Goal: Task Accomplishment & Management: Use online tool/utility

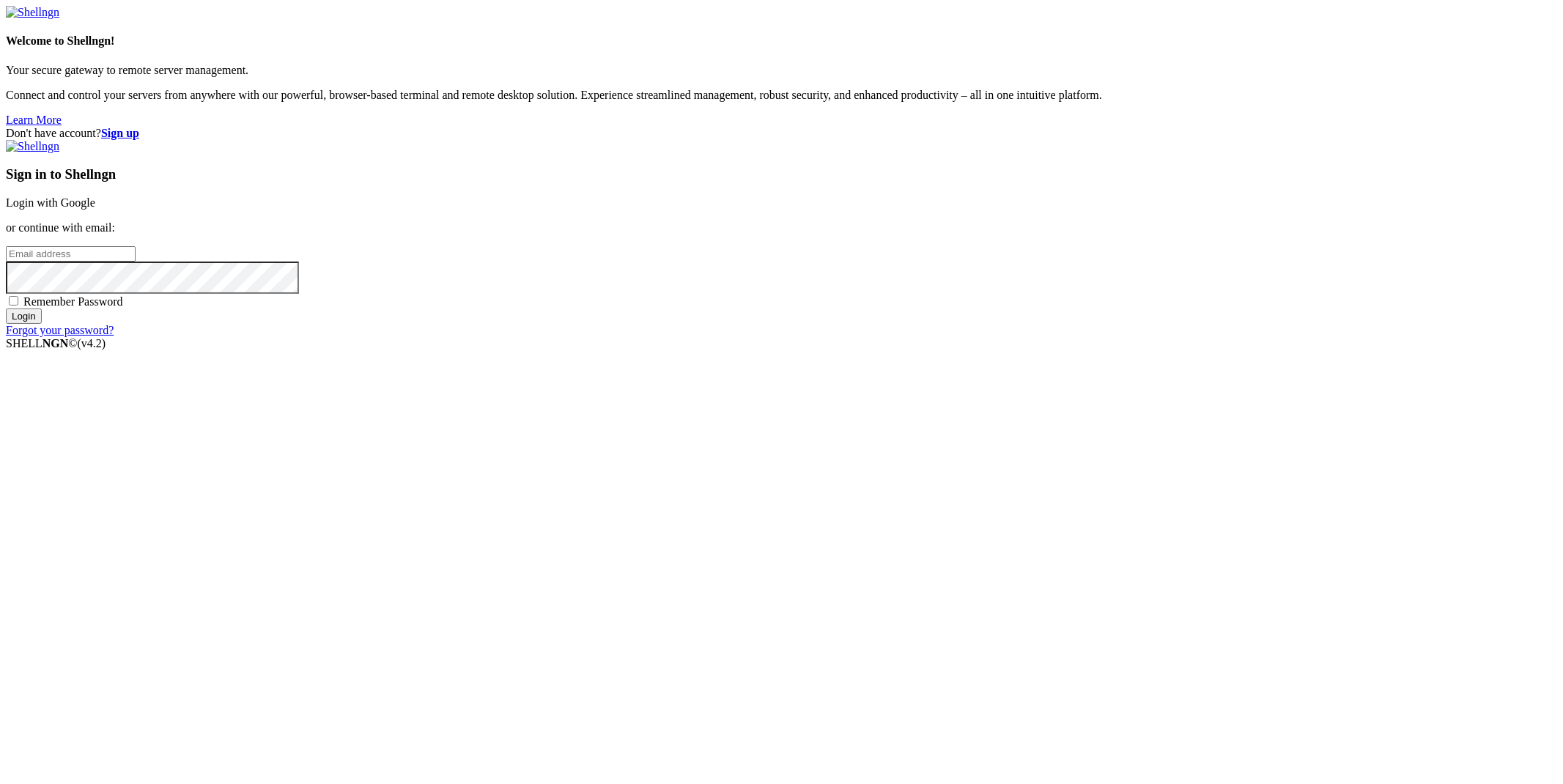
click at [96, 209] on link "Login with Google" at bounding box center [50, 202] width 90 height 13
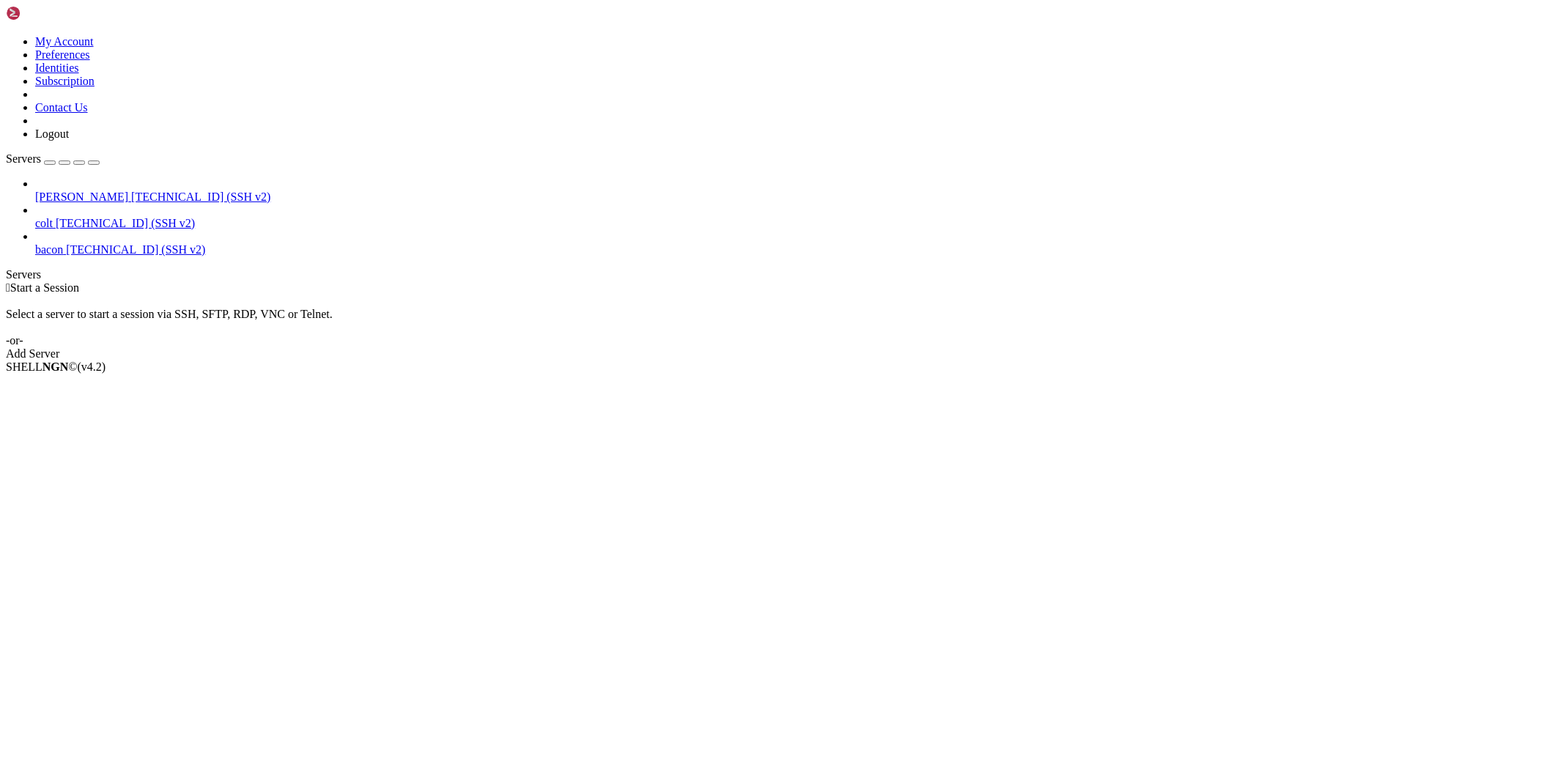
click at [131, 190] on span "[TECHNICAL_ID] (SSH v2)" at bounding box center [200, 196] width 139 height 13
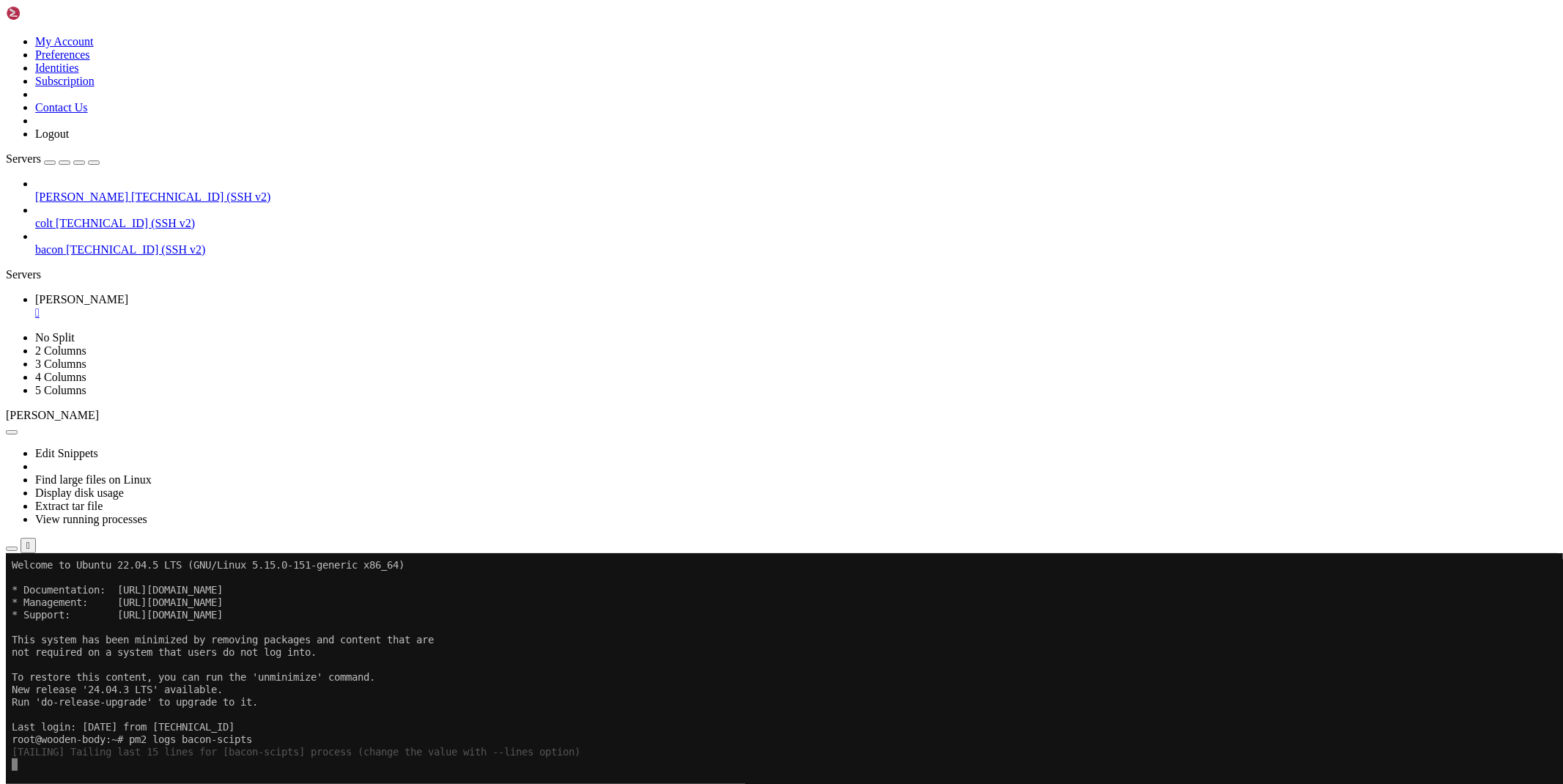
click at [12, 548] on icon "button" at bounding box center [12, 548] width 0 height 0
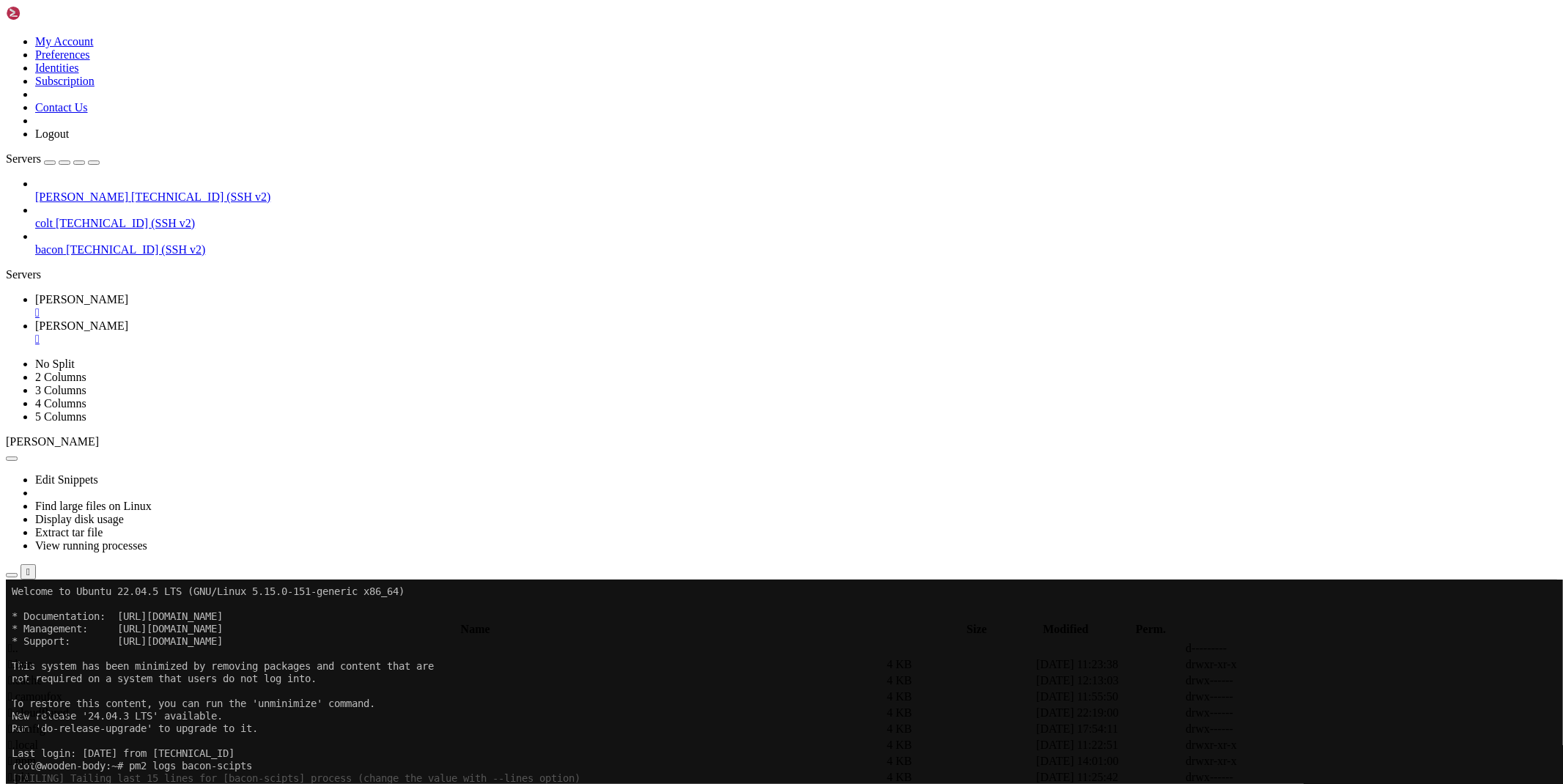
type input "/root/bacon-scripts"
click at [1343, 697] on icon at bounding box center [1343, 697] width 0 height 0
click at [1268, 272] on div at bounding box center [782, 392] width 1563 height 784
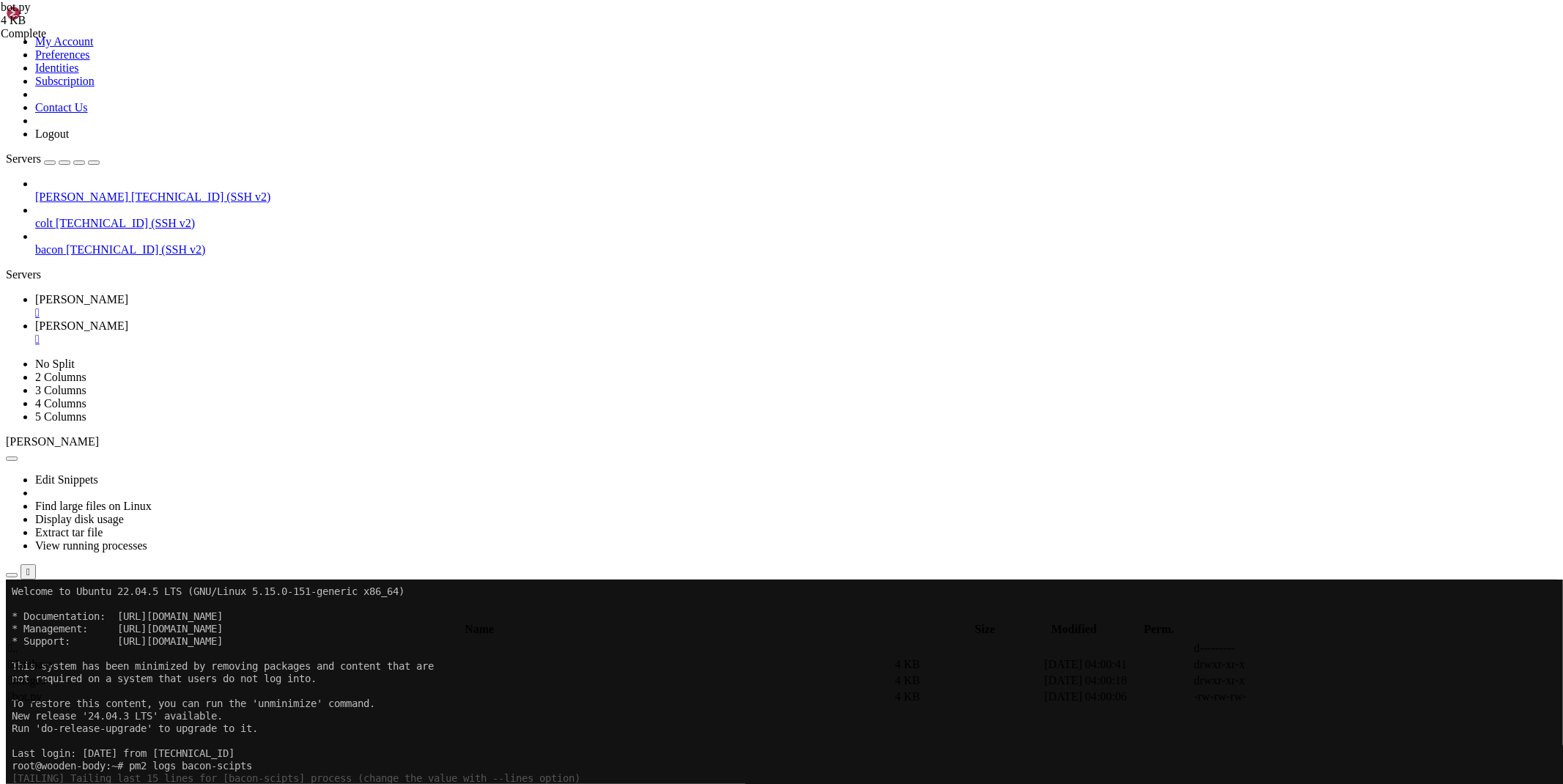
type textarea "async def _start_(): await bot.polling() [DOMAIN_NAME](_start_())"
click at [1343, 697] on icon at bounding box center [1343, 697] width 0 height 0
click at [128, 293] on span "[PERSON_NAME]" at bounding box center [81, 299] width 93 height 13
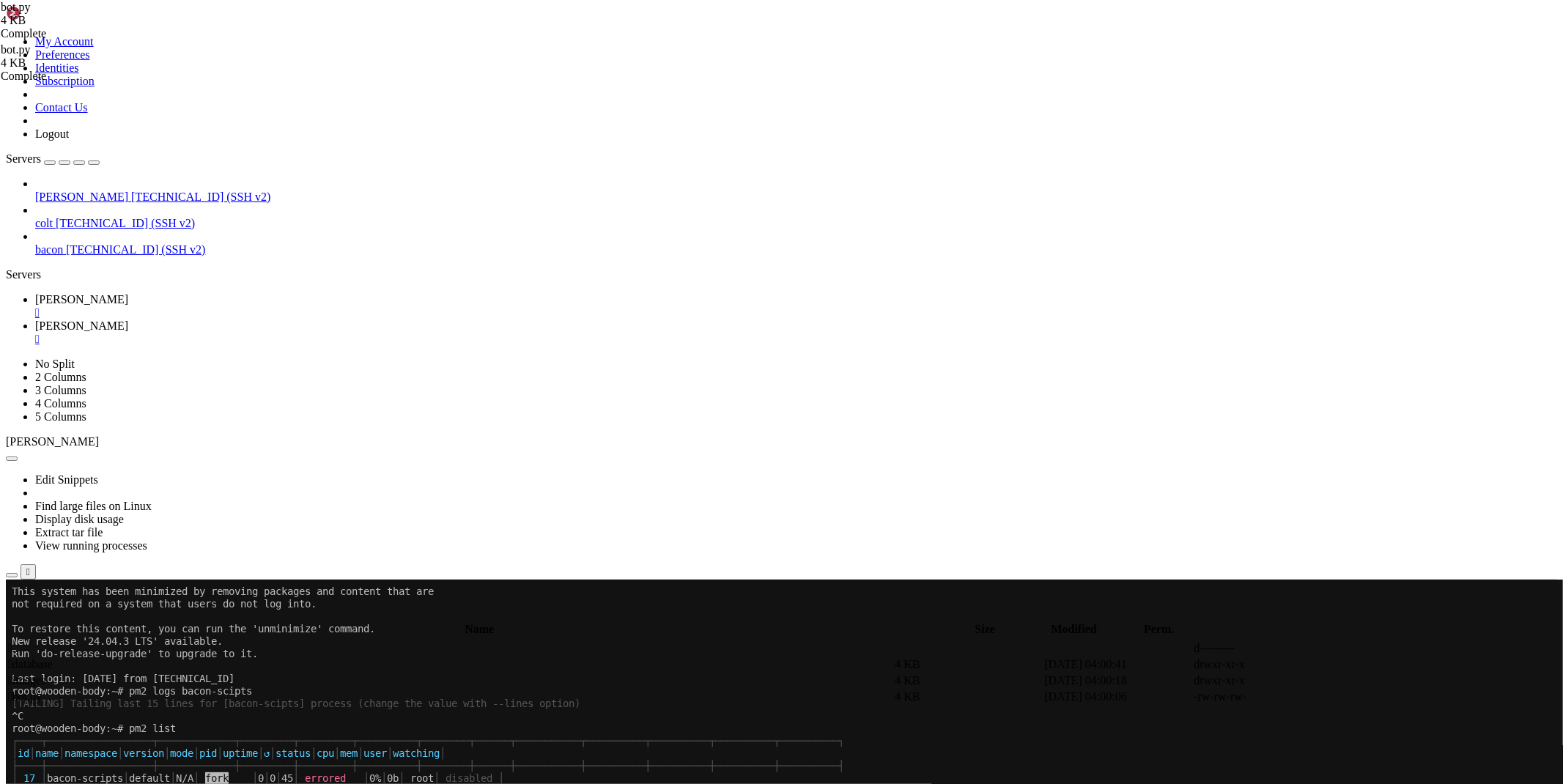
scroll to position [75, 0]
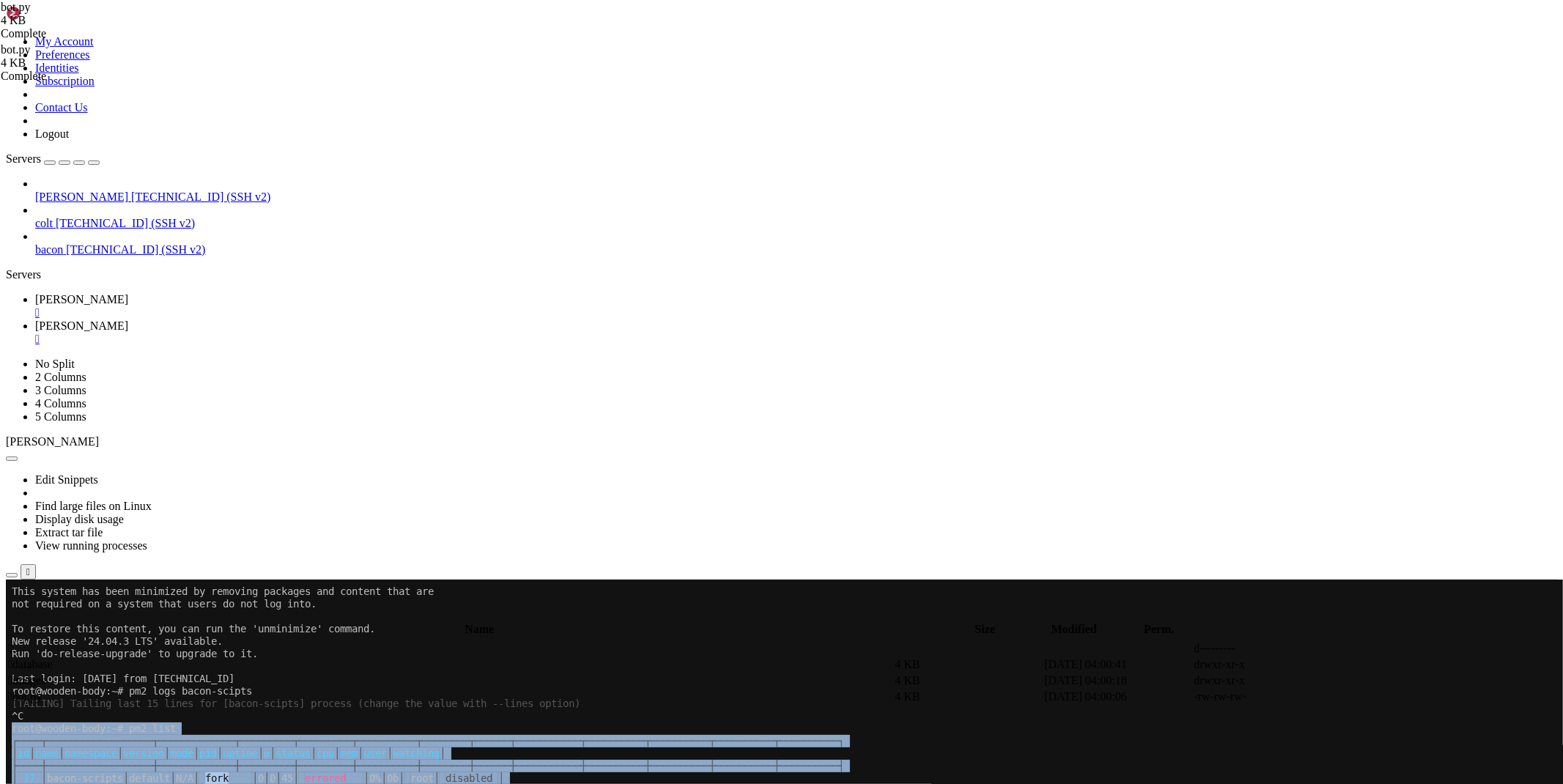
drag, startPoint x: 47, startPoint y: 1263, endPoint x: 12, endPoint y: 726, distance: 538.1
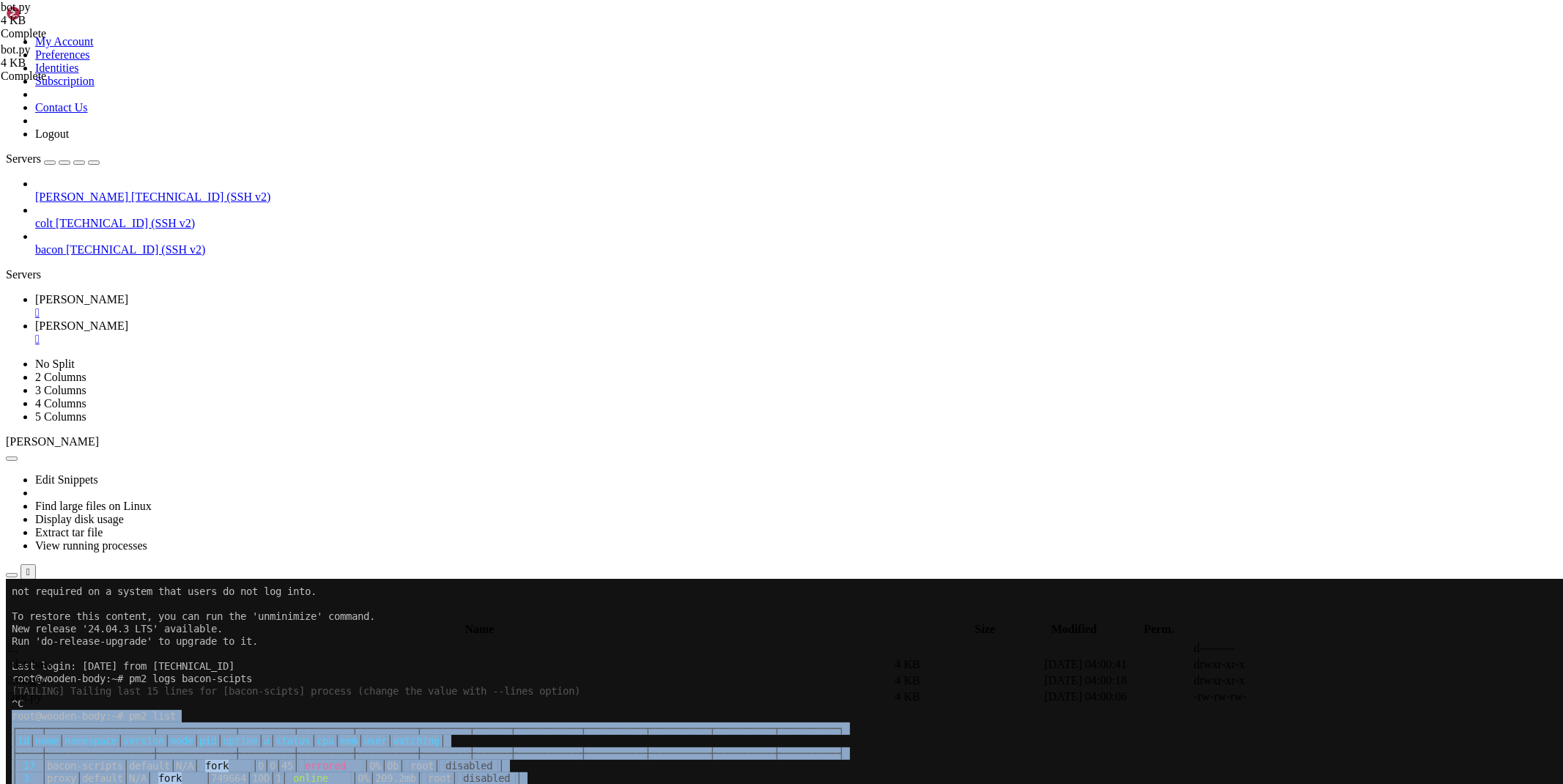
click at [128, 319] on span "[PERSON_NAME]" at bounding box center [81, 325] width 93 height 13
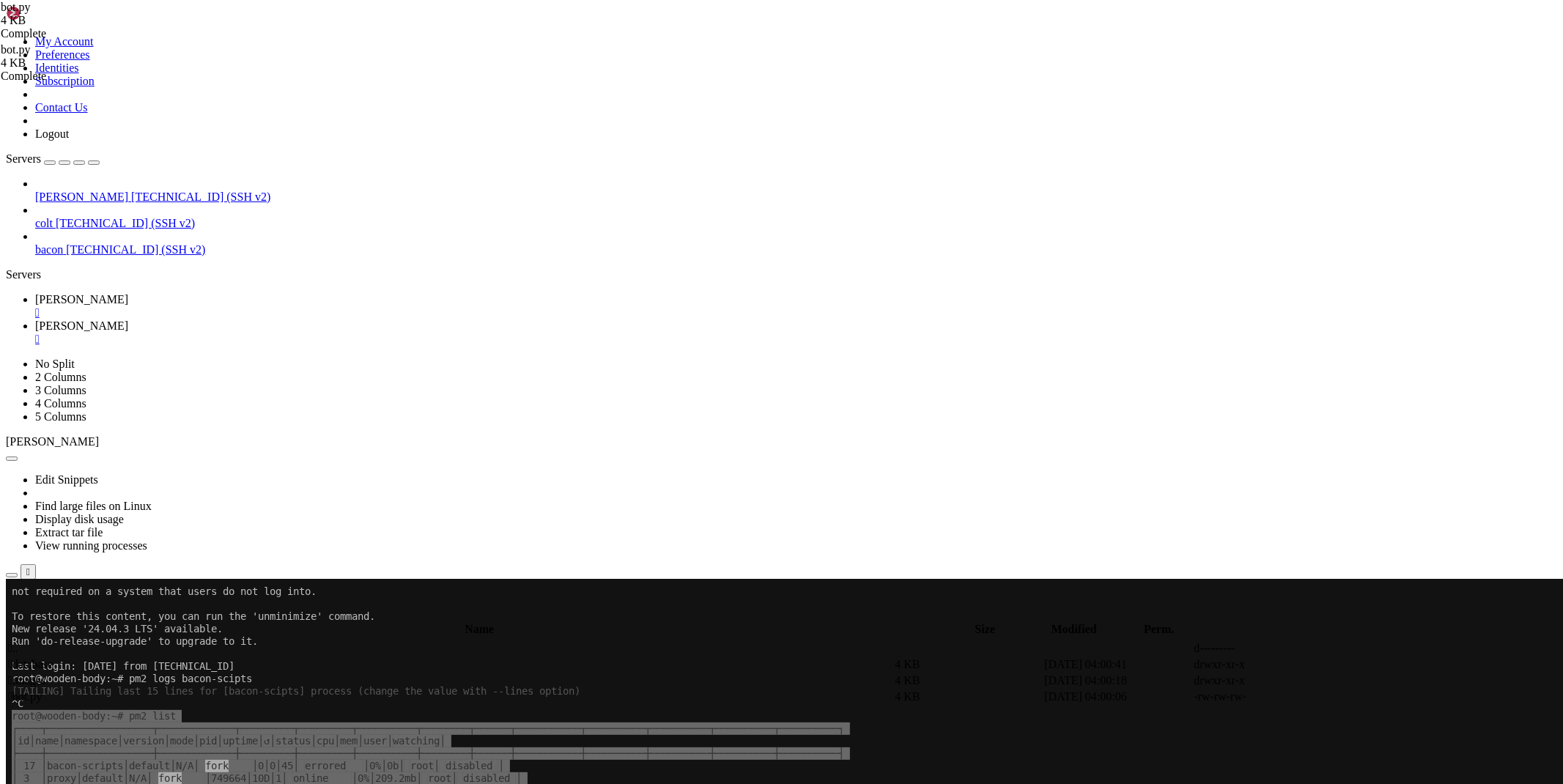
drag, startPoint x: 346, startPoint y: 623, endPoint x: 122, endPoint y: 596, distance: 225.6
click at [122, 596] on div "My Account Preferences Identities Subscription Contact Us Logout Servers [PERSO…" at bounding box center [782, 707] width 1551 height 1403
type textarea "async def _start_(): await bot.inifnit() [DOMAIN_NAME](_start_())"
paste textarea "[DOMAIN_NAME](_start_())"
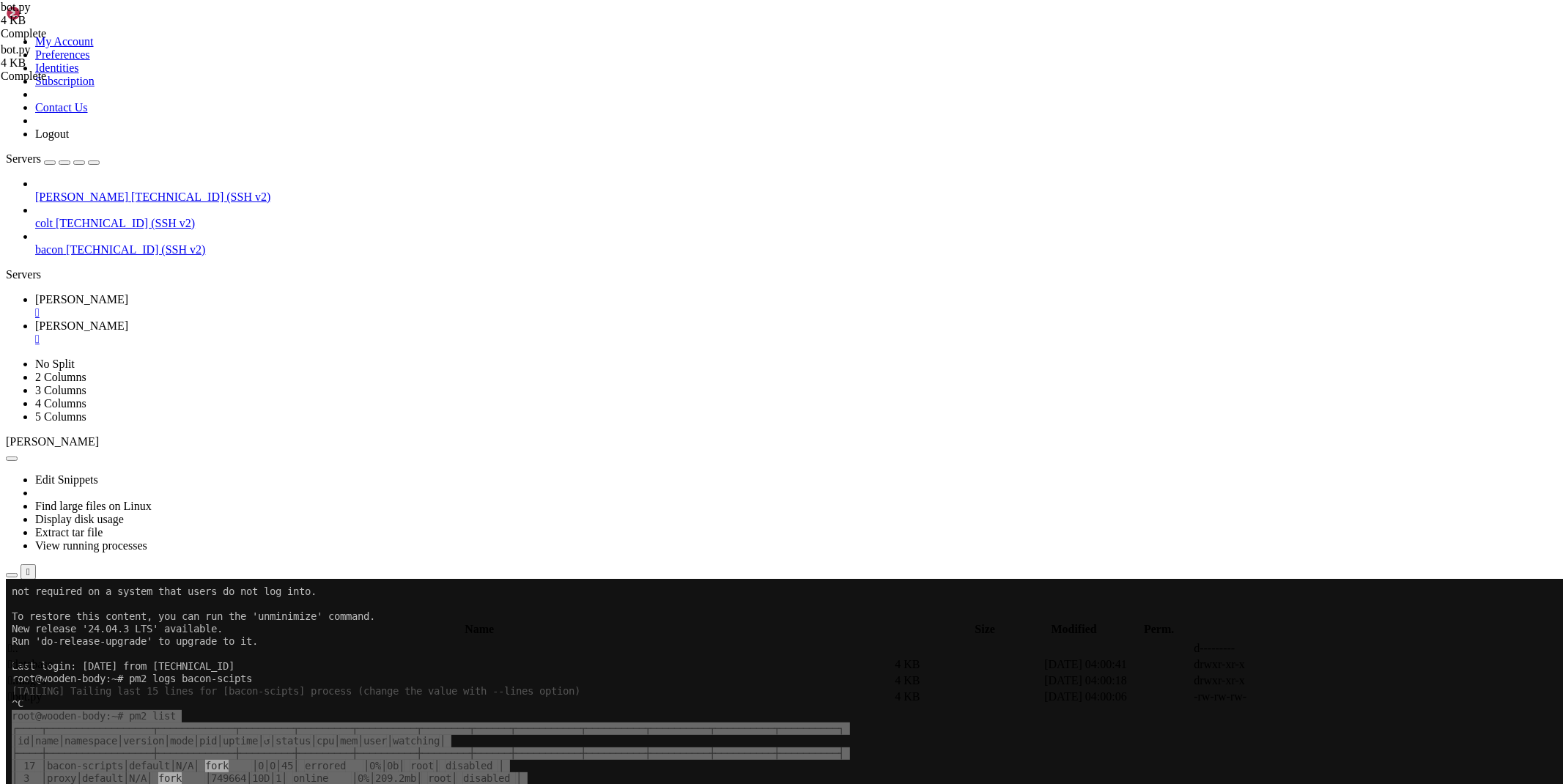
paste textarea
type textarea "[DOMAIN_NAME](_start_())"
click at [128, 293] on span "[PERSON_NAME]" at bounding box center [81, 299] width 93 height 13
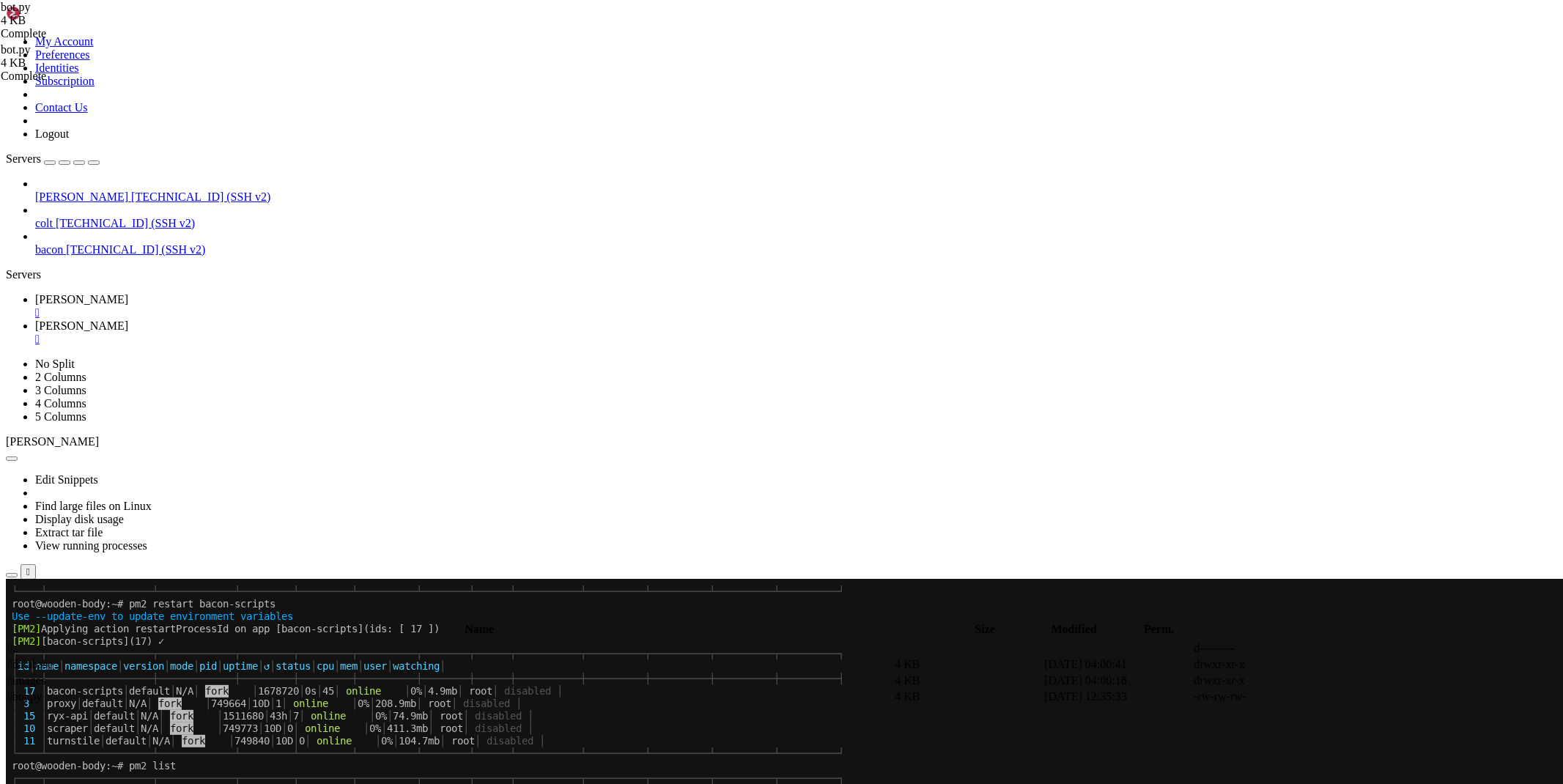
scroll to position [324, 0]
click at [249, 306] on div "" at bounding box center [796, 313] width 1522 height 13
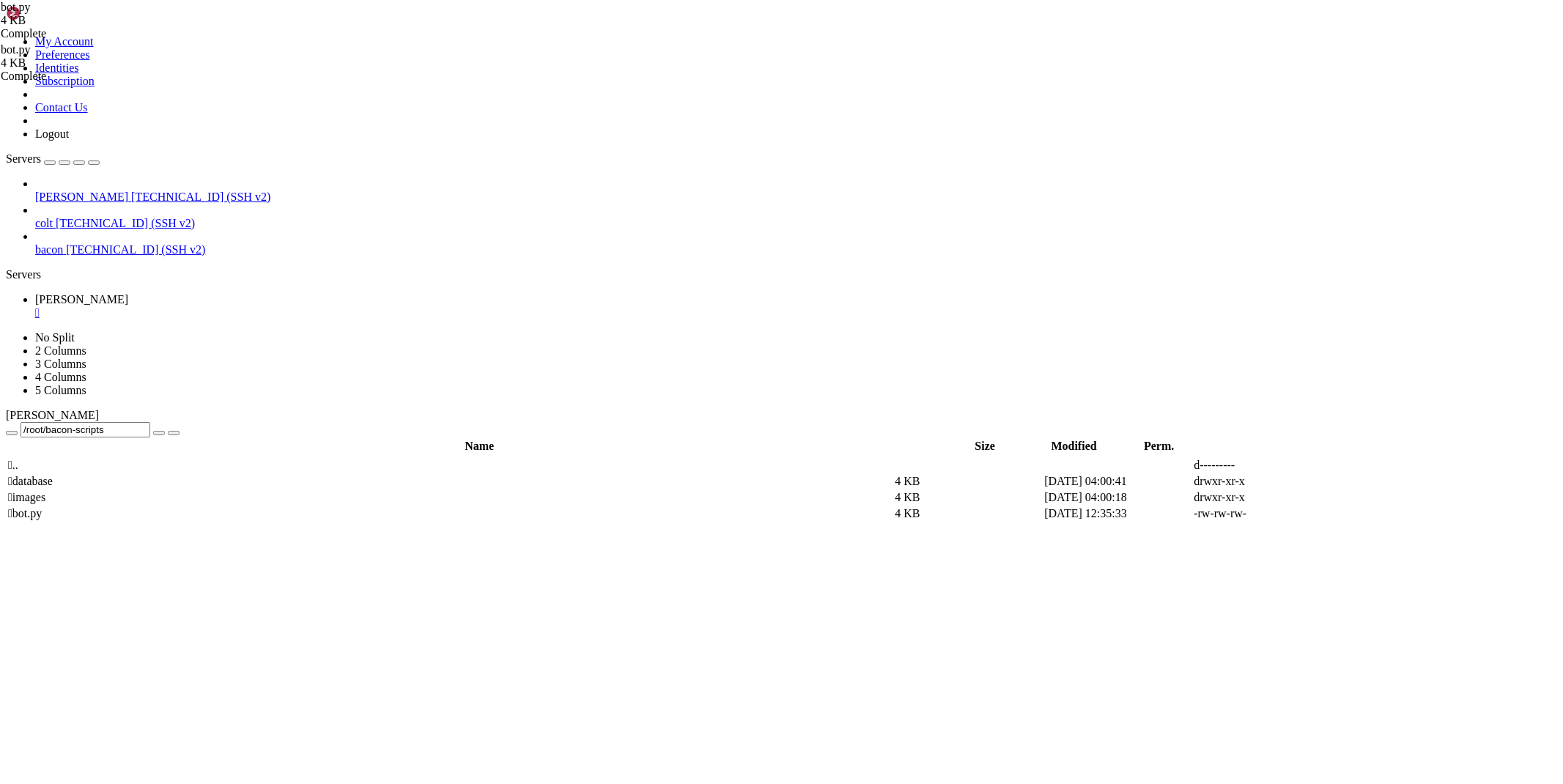
click at [249, 306] on div "" at bounding box center [796, 313] width 1522 height 13
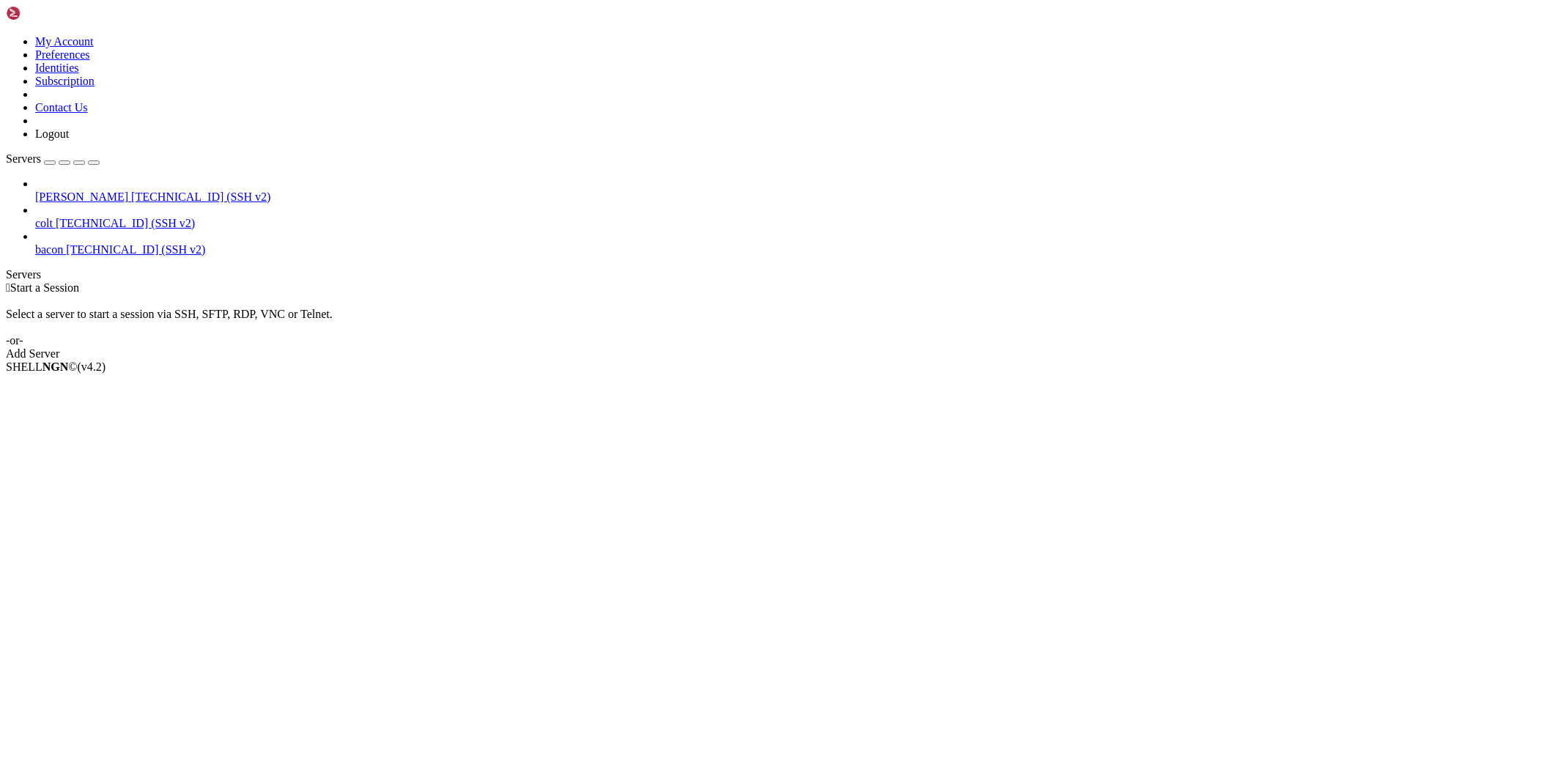
click at [86, 243] on link "bacon [TECHNICAL_ID] (SSH v2)" at bounding box center [796, 250] width 1522 height 13
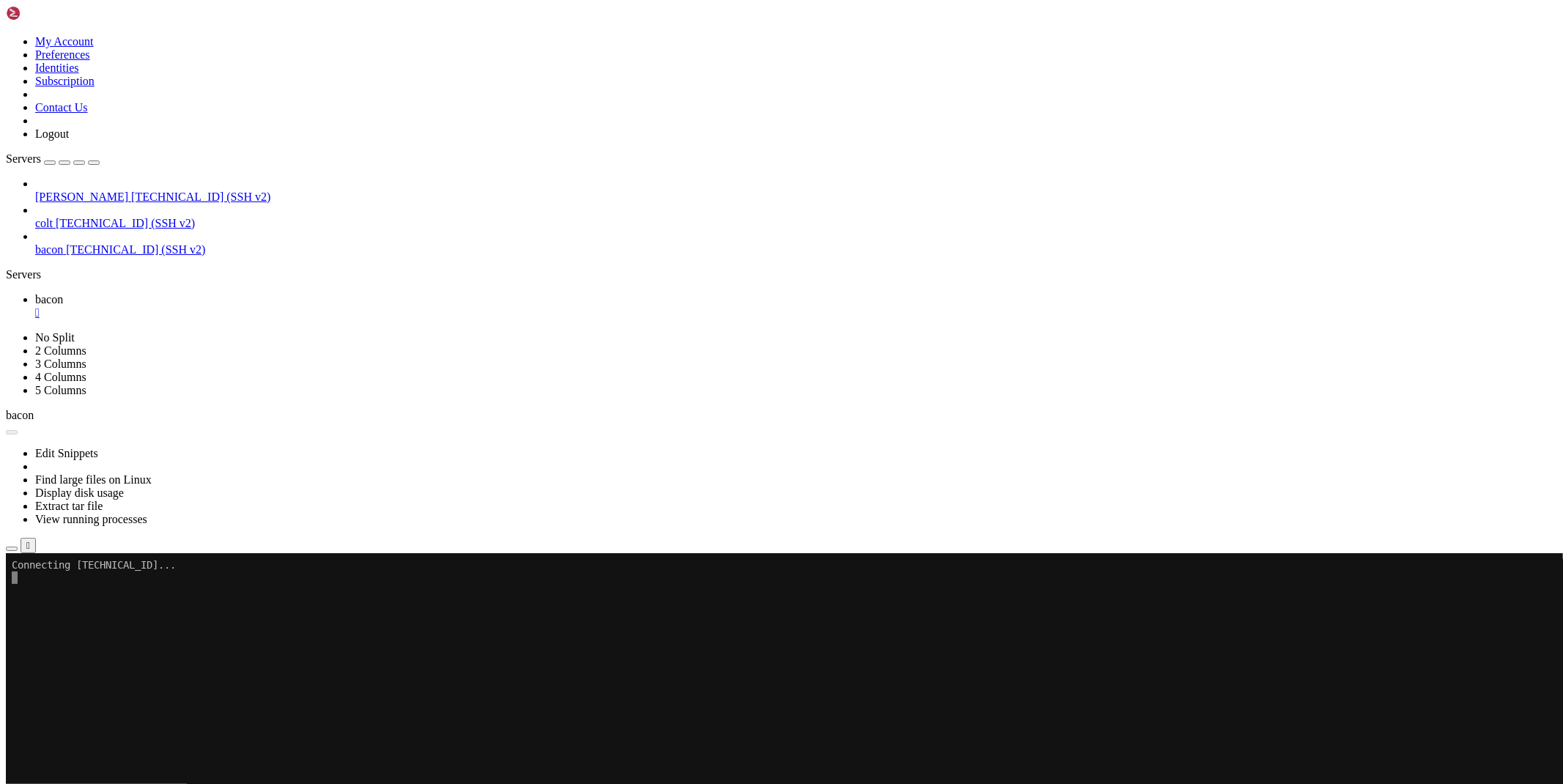
scroll to position [0, 0]
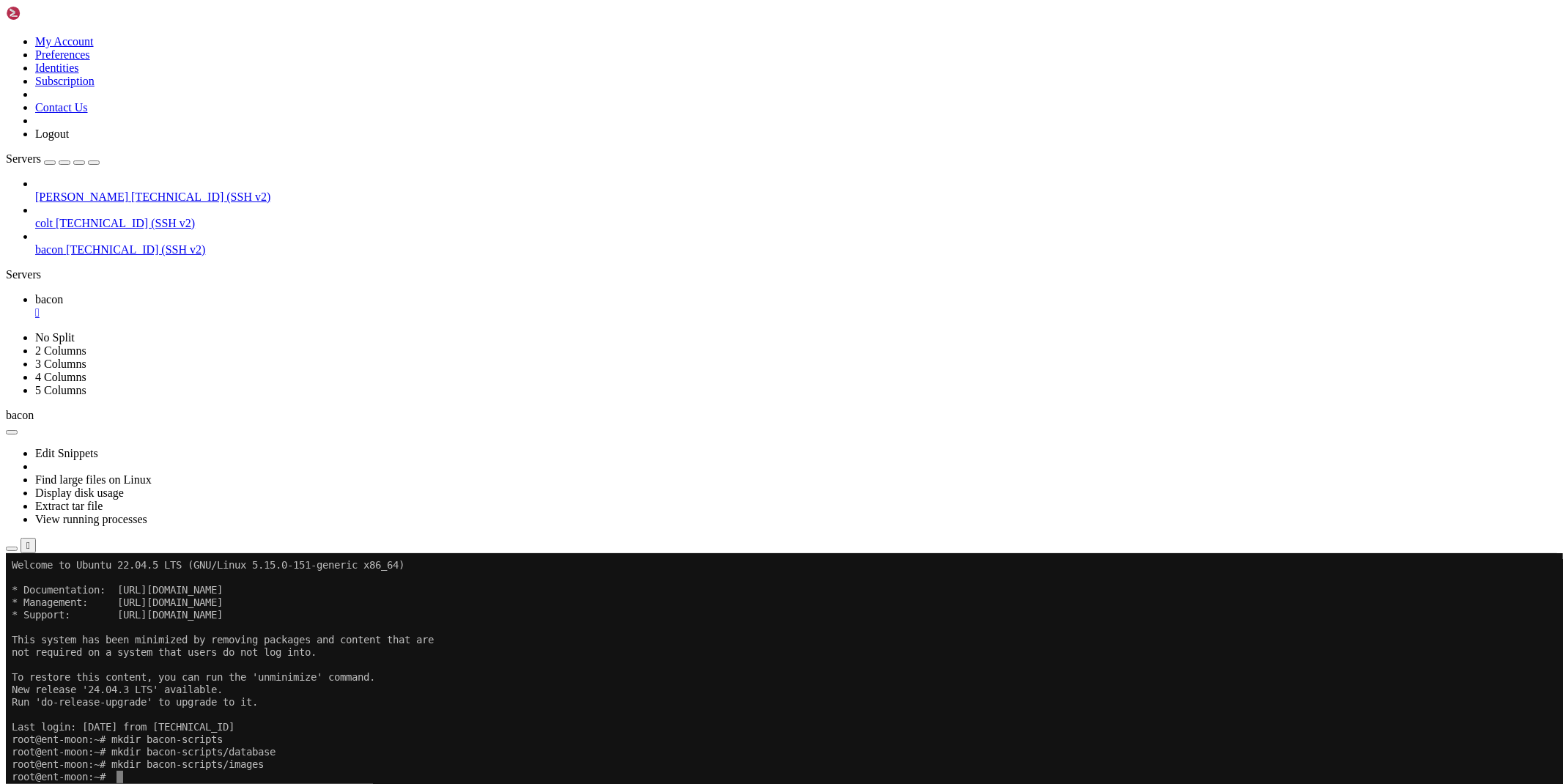
click at [53, 217] on span "colt" at bounding box center [44, 223] width 18 height 13
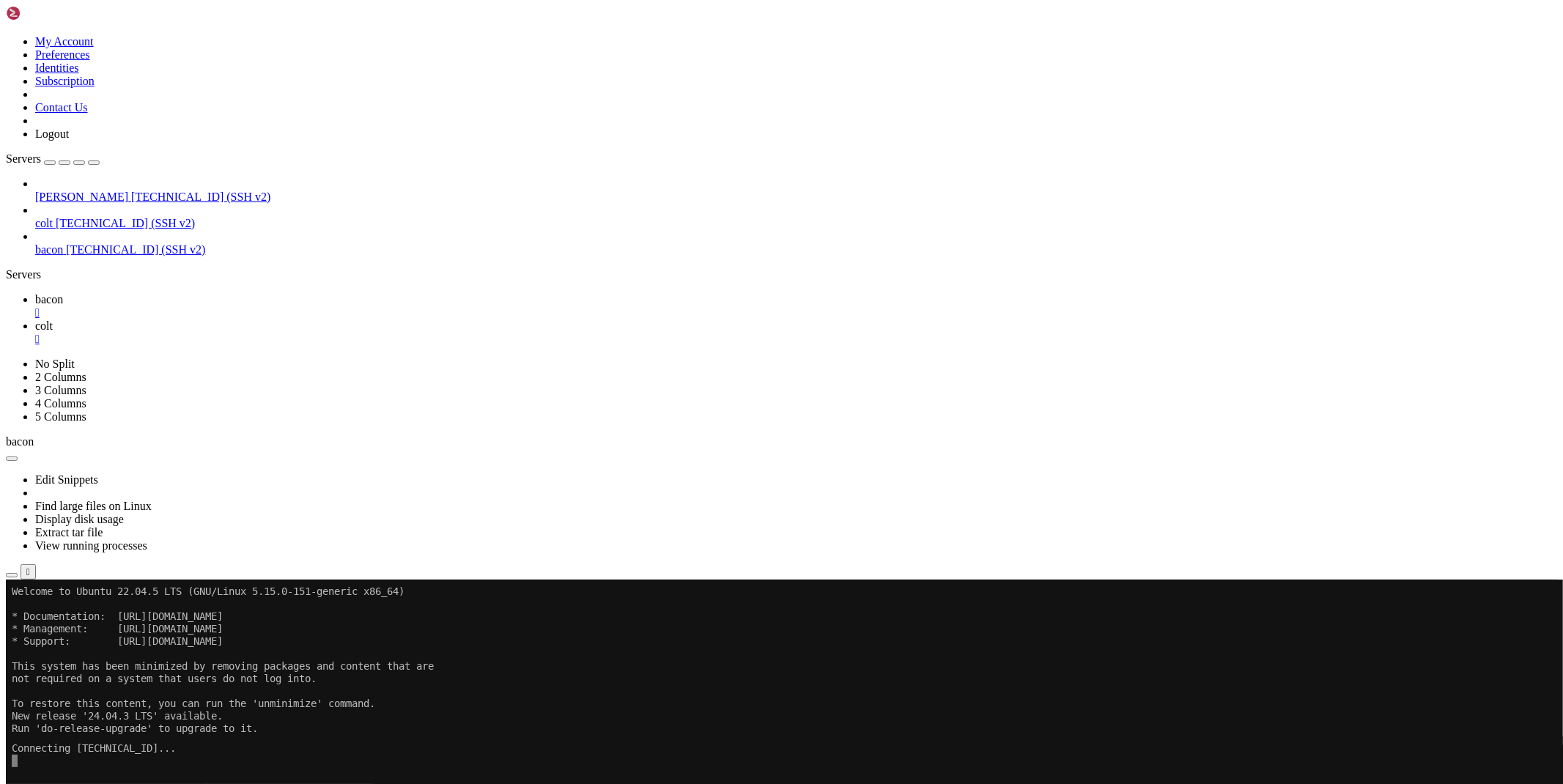
click at [254, 306] on div "" at bounding box center [796, 313] width 1522 height 13
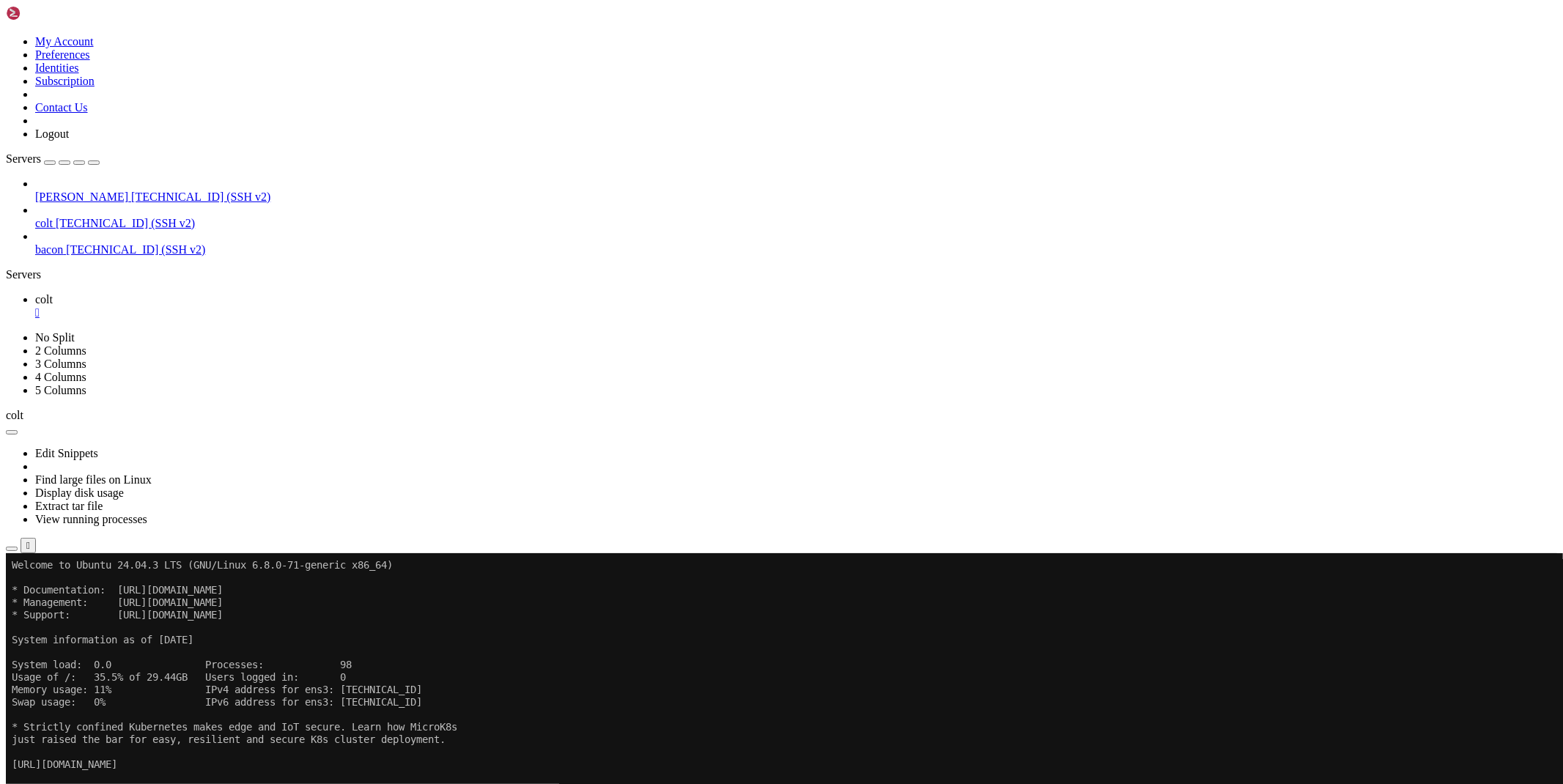
click at [12, 548] on icon "button" at bounding box center [12, 548] width 0 height 0
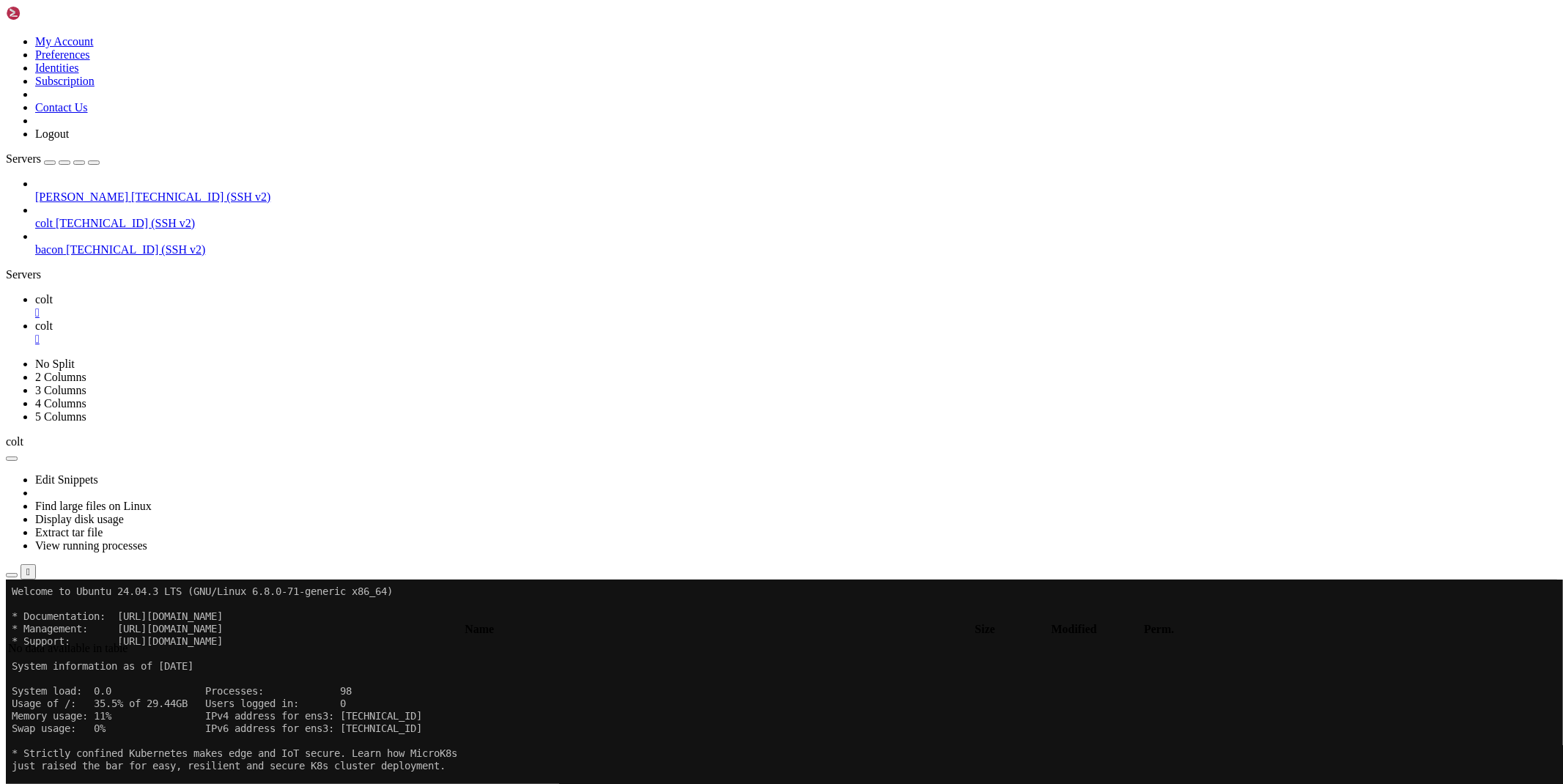
type input "/root"
click at [310, 333] on div "" at bounding box center [796, 340] width 1522 height 13
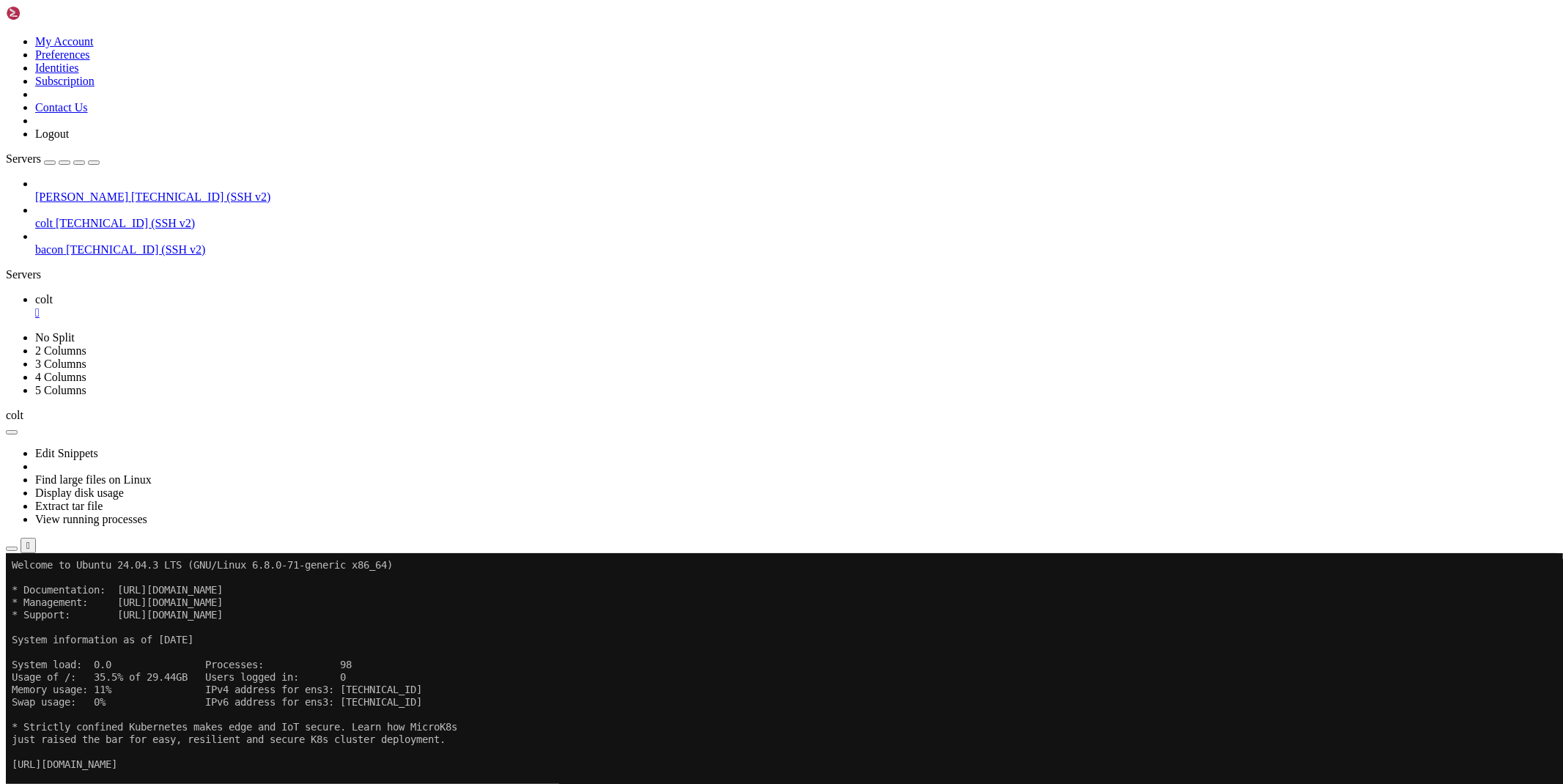
click at [232, 293] on link "colt " at bounding box center [796, 306] width 1522 height 26
click at [237, 306] on div "" at bounding box center [796, 313] width 1522 height 13
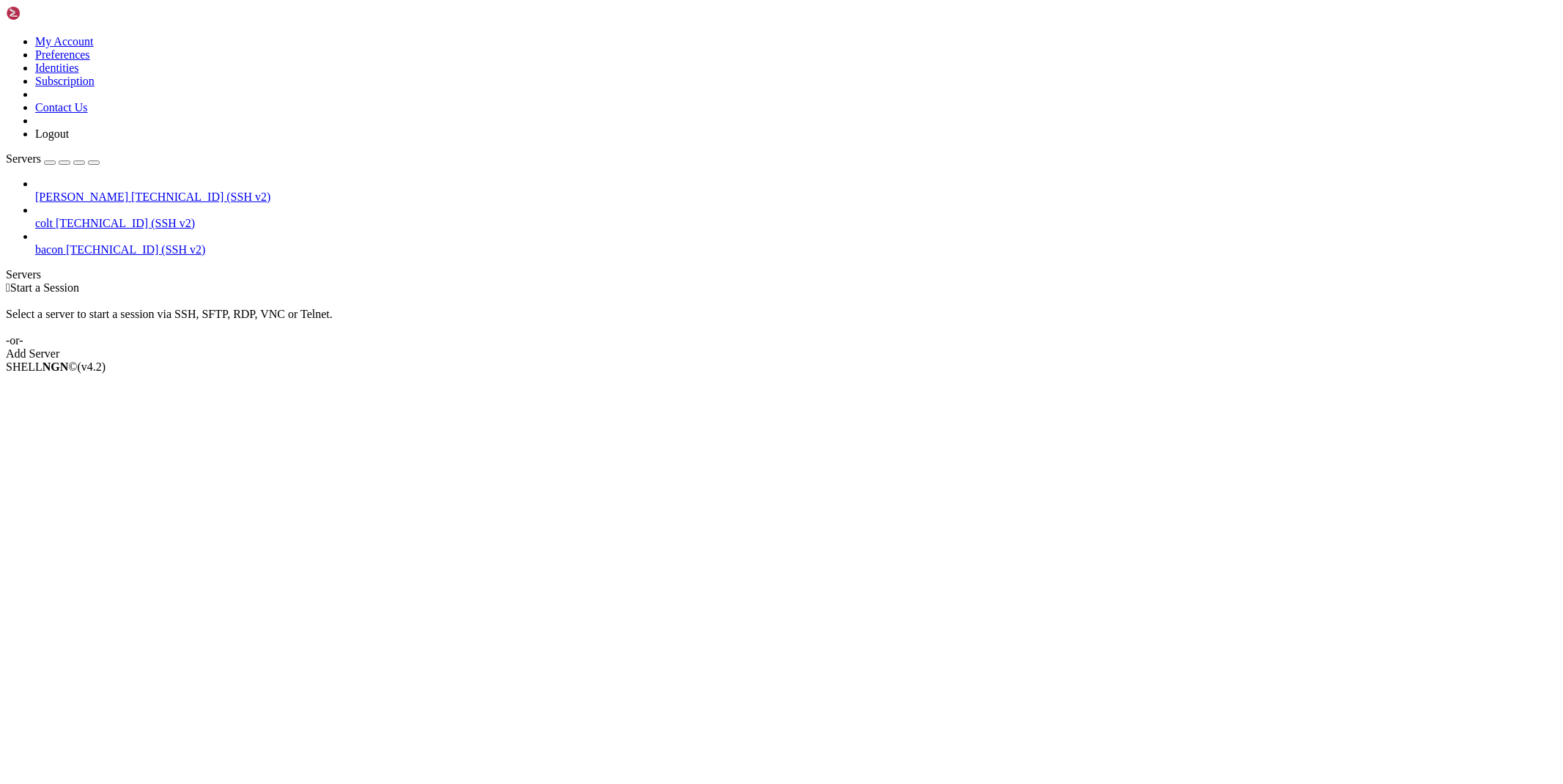
click at [63, 243] on span "bacon" at bounding box center [49, 249] width 28 height 13
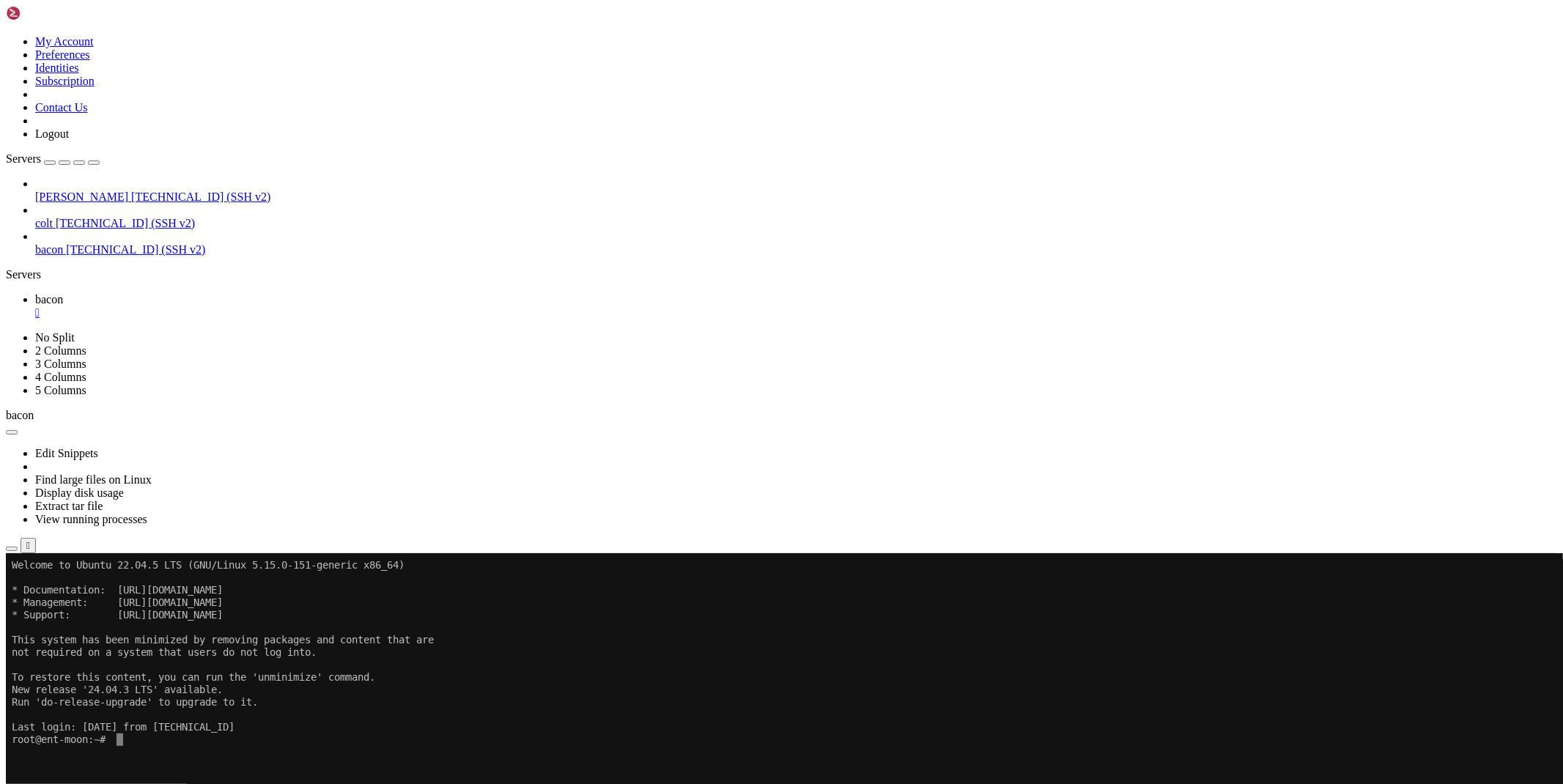
click at [12, 548] on icon "button" at bounding box center [12, 548] width 0 height 0
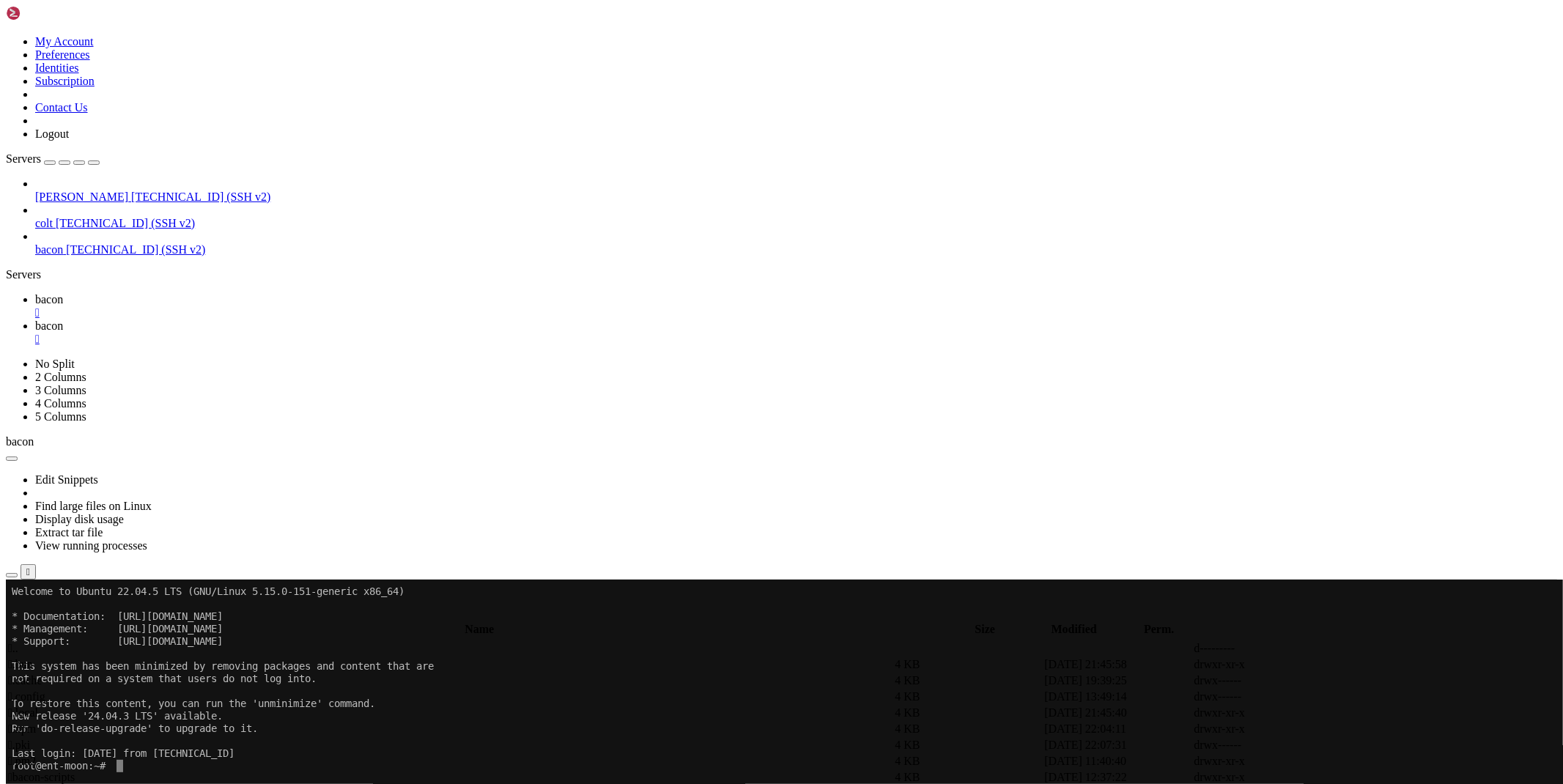
click at [75, 771] on span " bacon-scripts" at bounding box center [42, 776] width 67 height 13
click at [45, 674] on span " images" at bounding box center [27, 680] width 38 height 13
click at [18, 641] on span " .." at bounding box center [13, 647] width 10 height 13
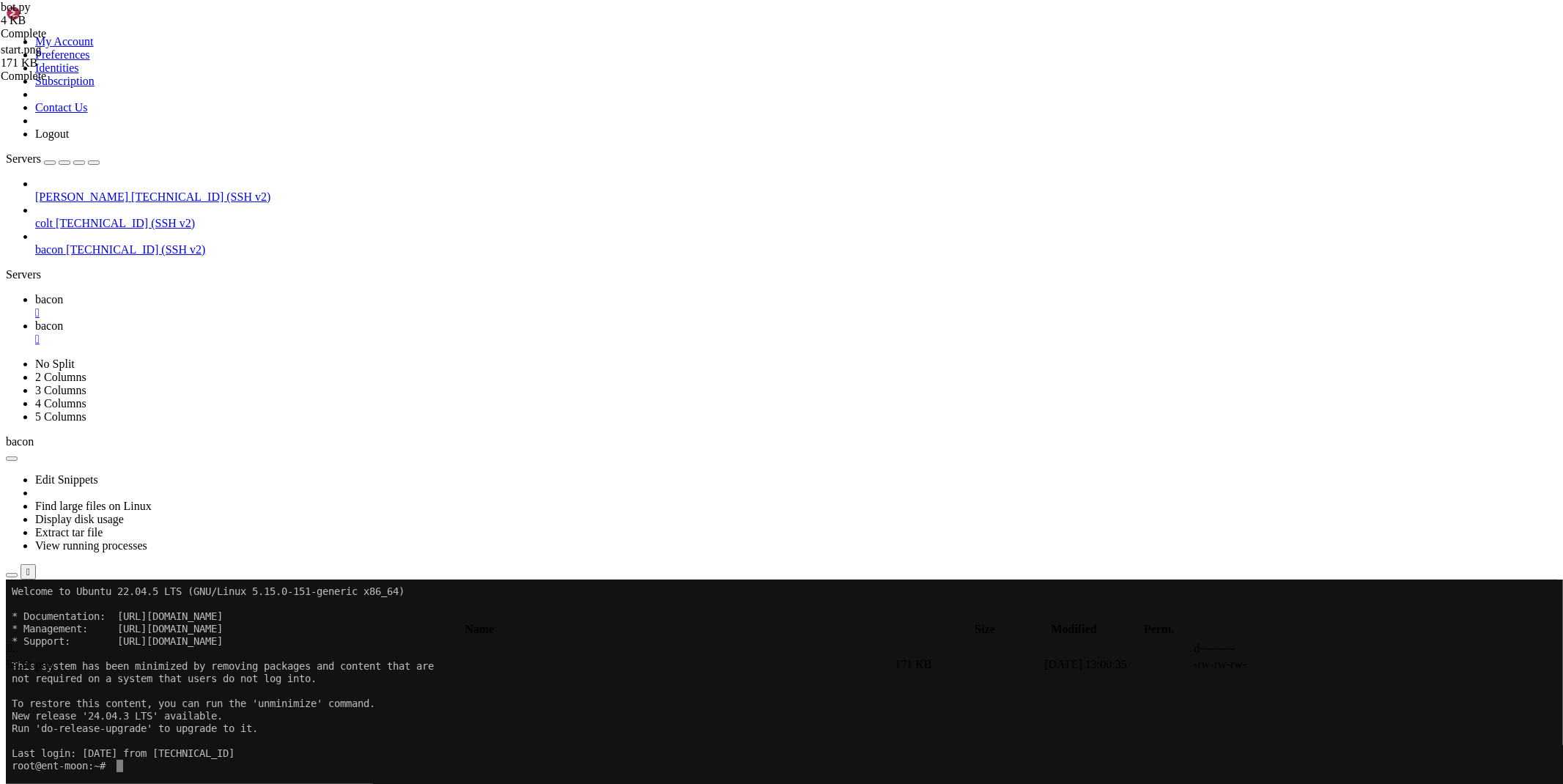
click at [18, 641] on span " .." at bounding box center [13, 647] width 10 height 13
click at [53, 658] on span " database" at bounding box center [30, 664] width 44 height 13
type input "/root/bacon-scripts/database"
click at [63, 293] on span "bacon" at bounding box center [49, 299] width 28 height 13
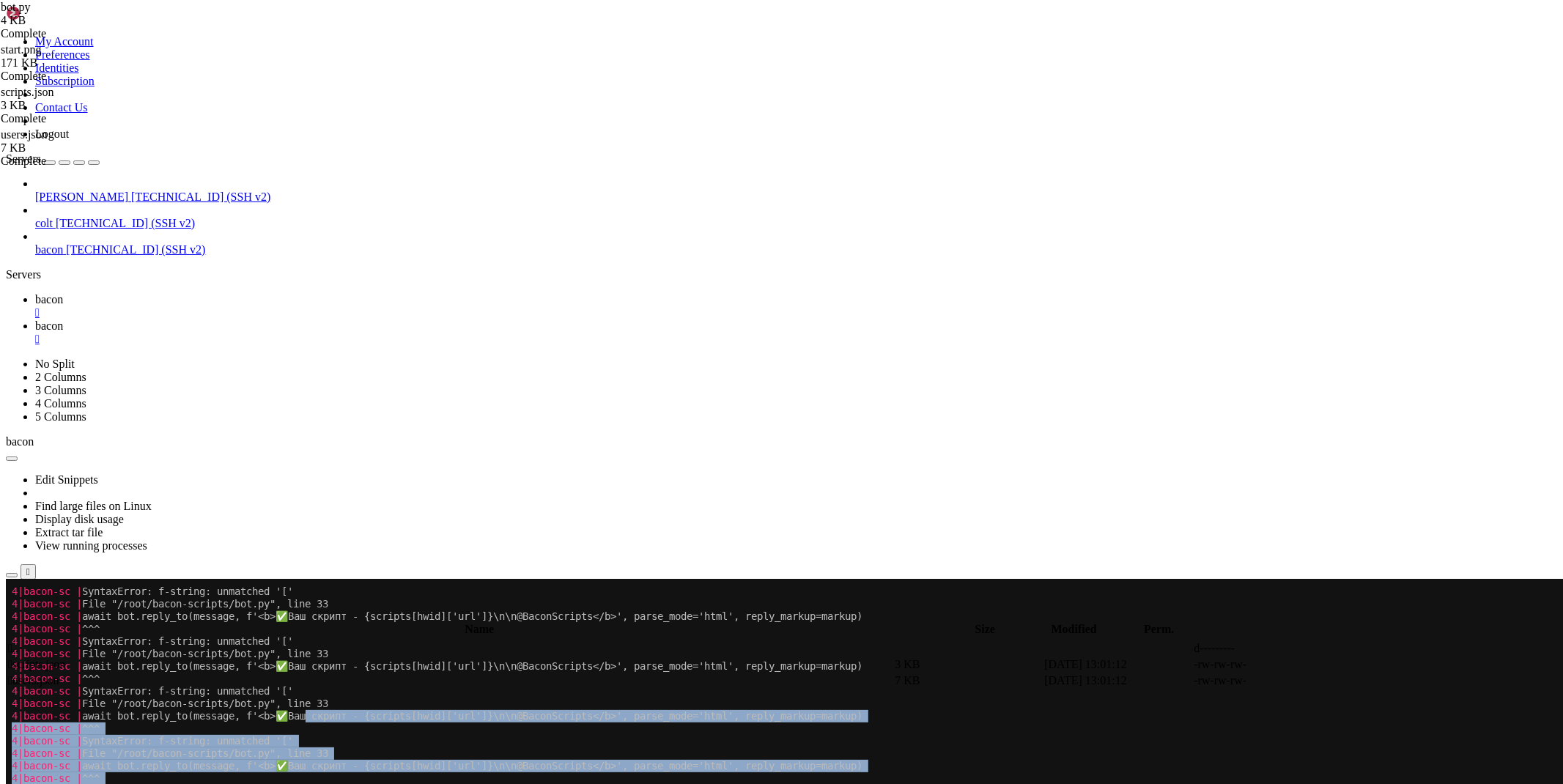
scroll to position [134, 0]
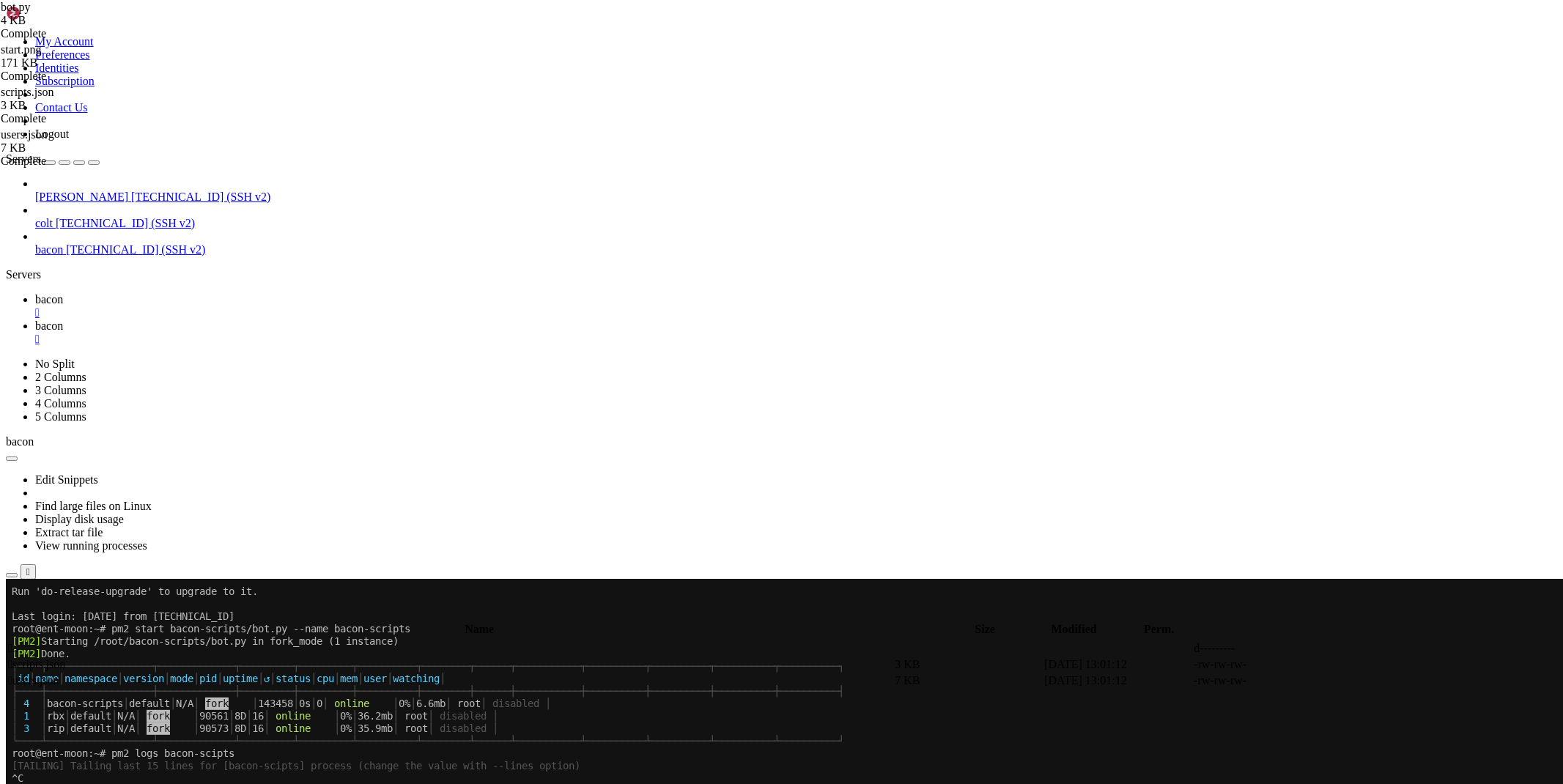
drag, startPoint x: 347, startPoint y: 1241, endPoint x: 12, endPoint y: 940, distance: 450.4
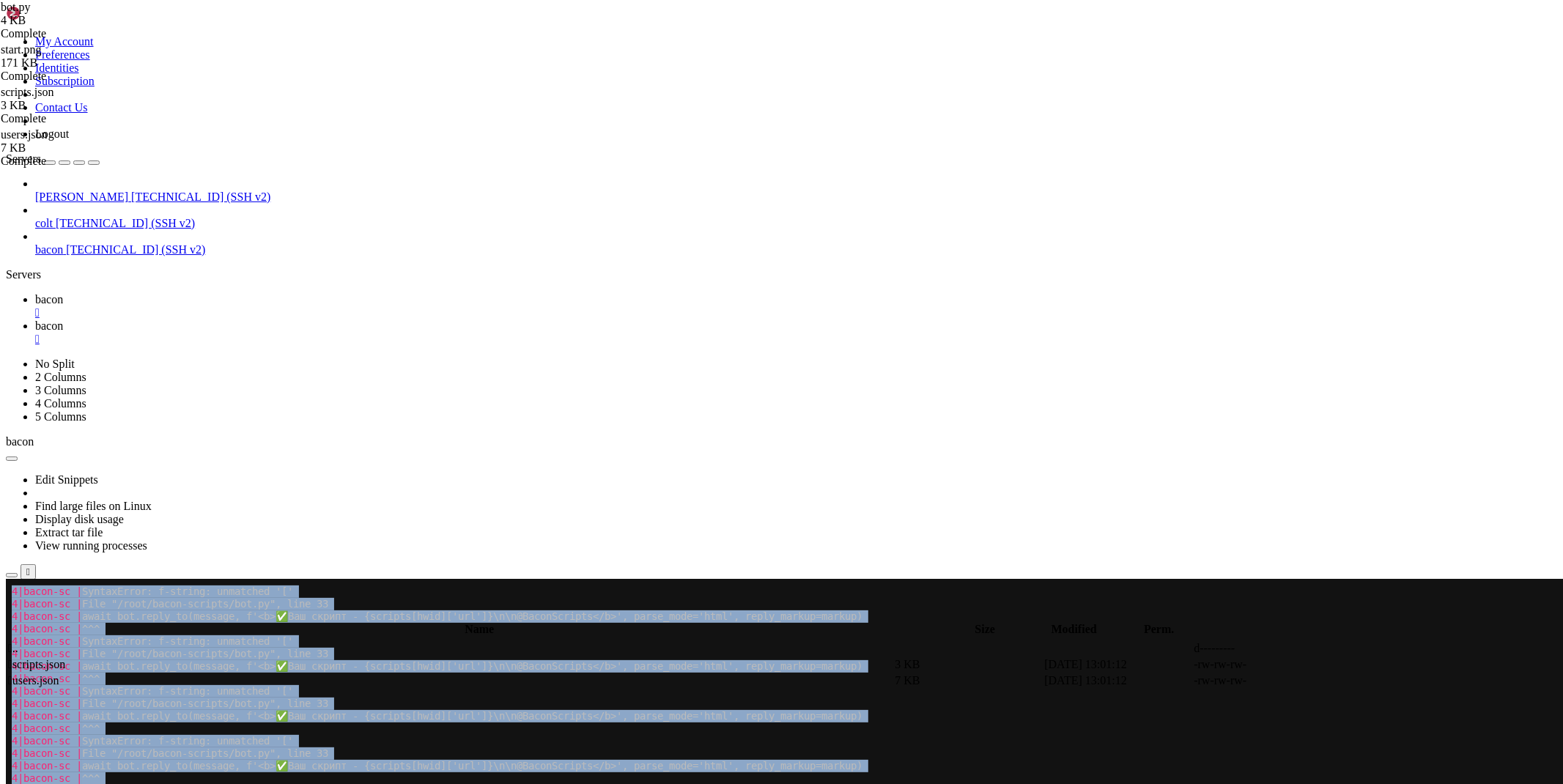
scroll to position [635, 0]
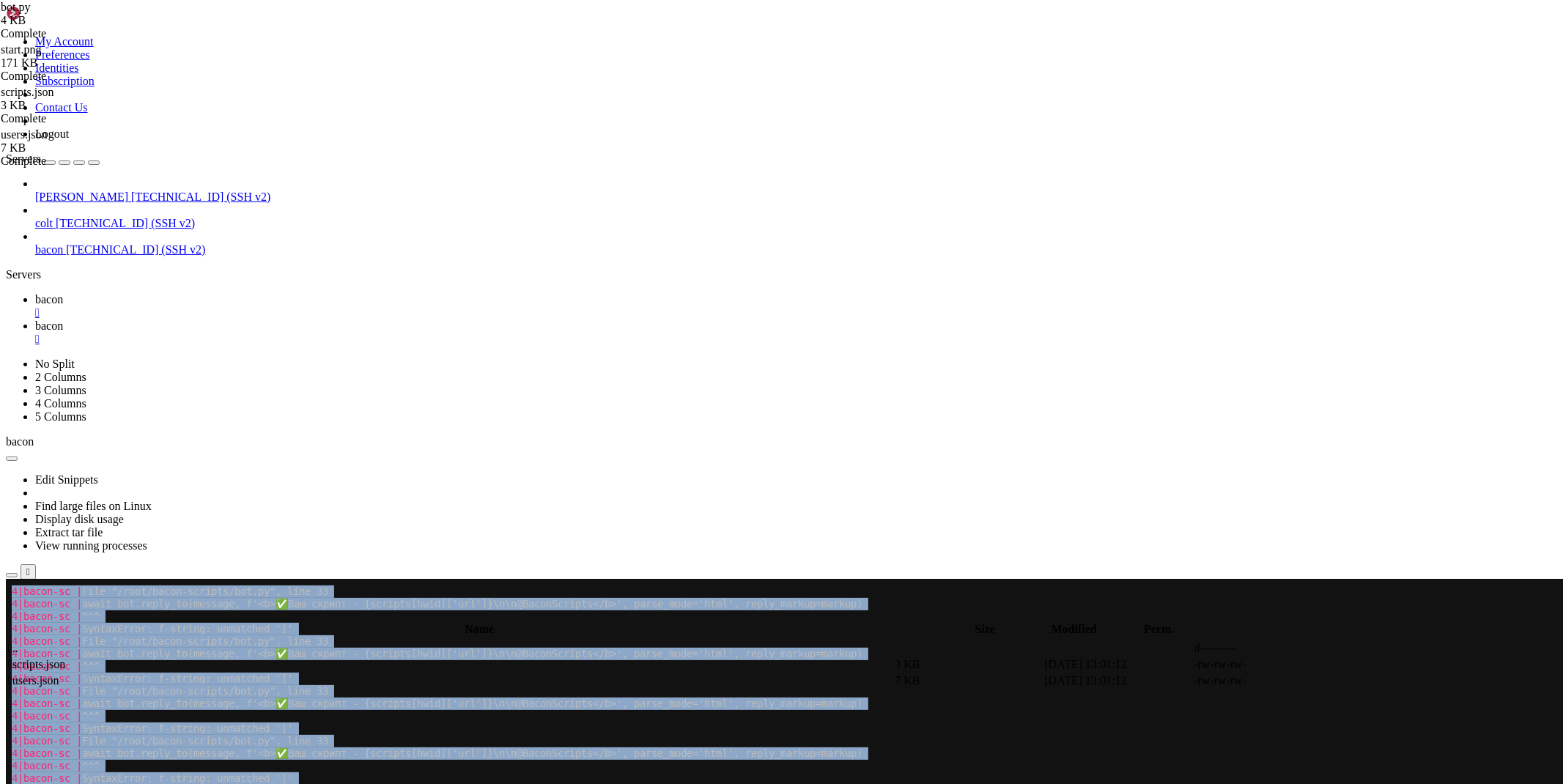
click at [250, 306] on div "" at bounding box center [796, 313] width 1522 height 13
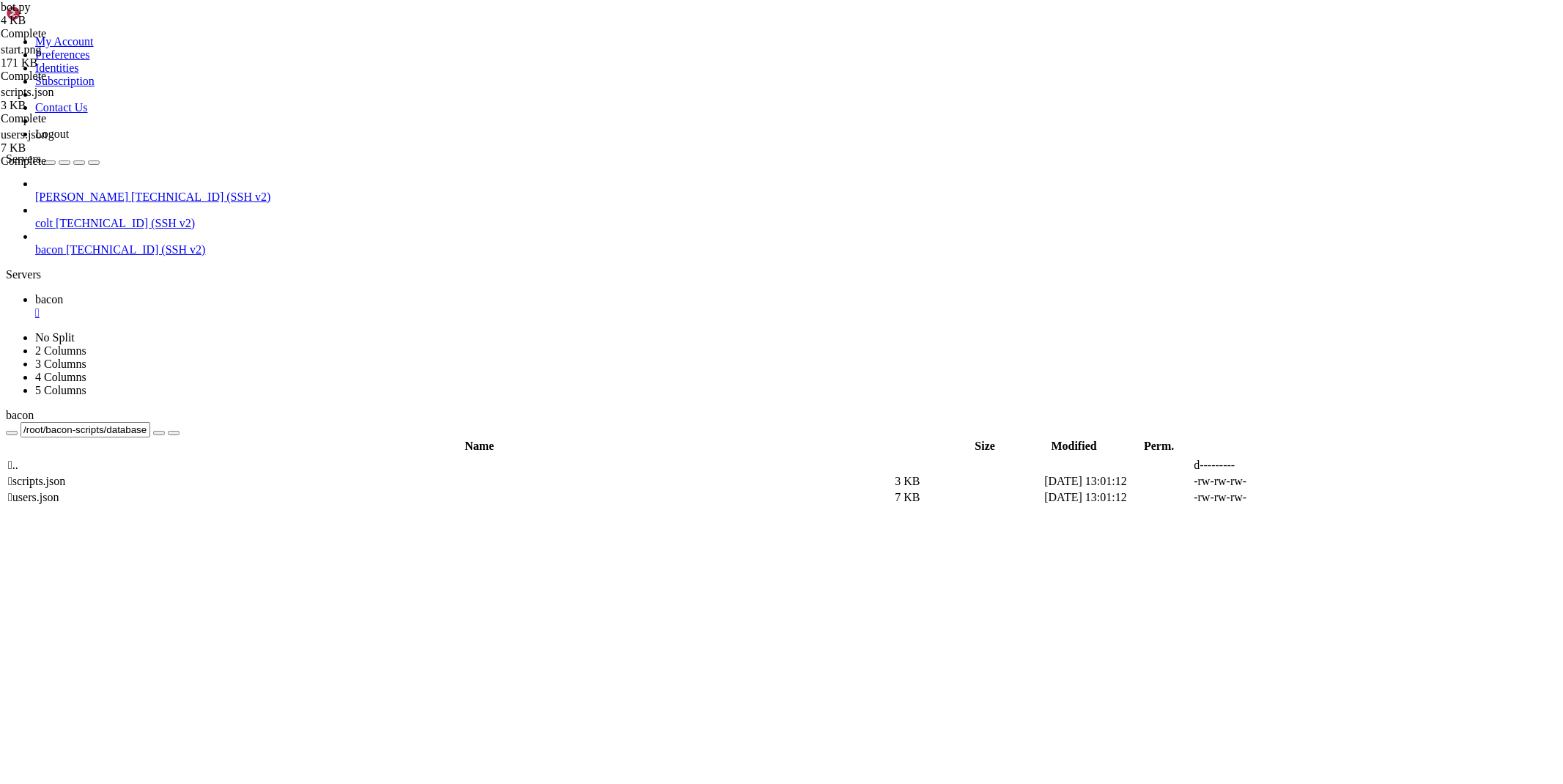
click at [252, 306] on div "" at bounding box center [796, 313] width 1522 height 13
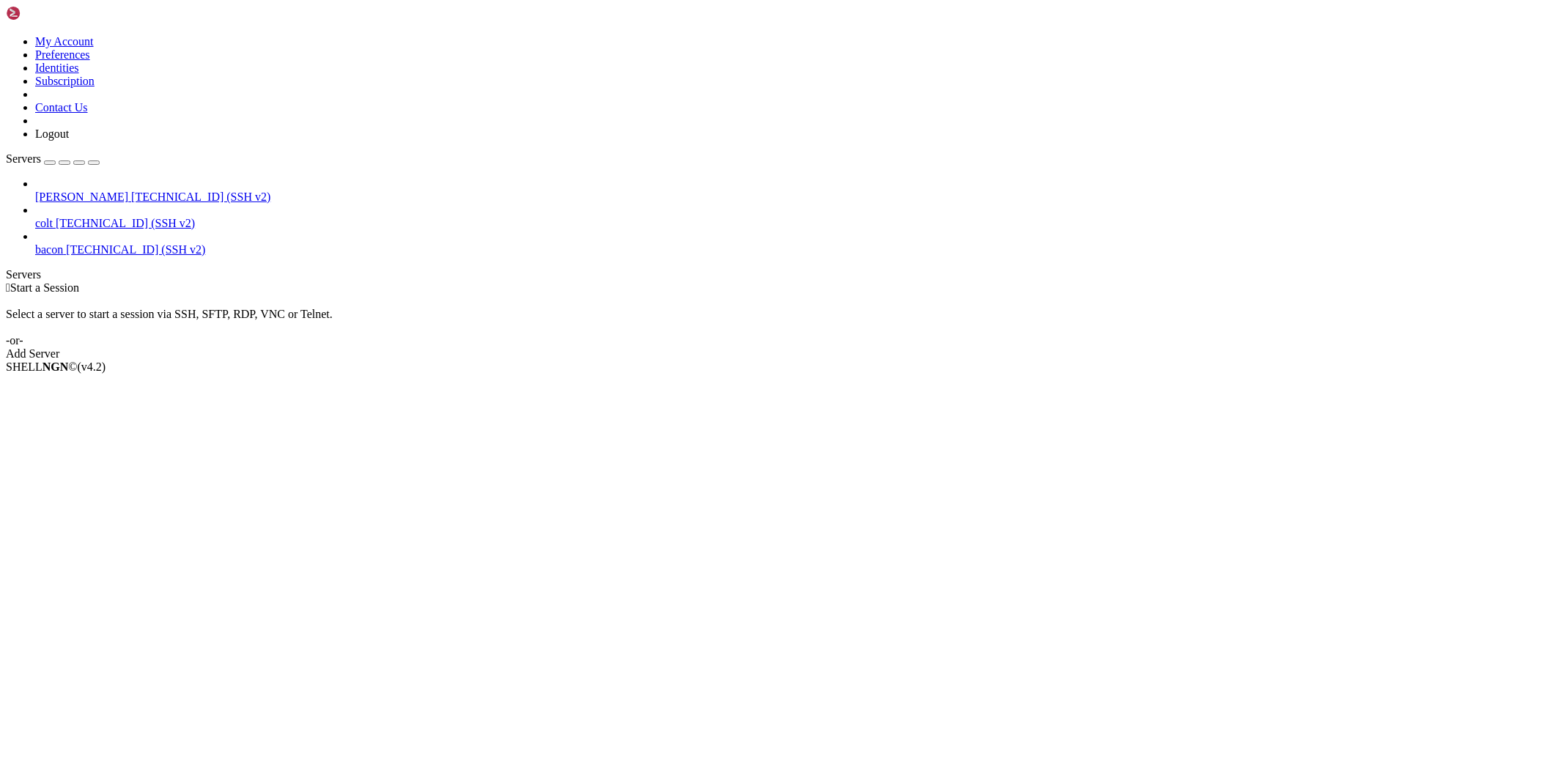
click at [104, 190] on span "[PERSON_NAME]" at bounding box center [81, 196] width 93 height 13
click at [103, 190] on span "[PERSON_NAME]" at bounding box center [81, 196] width 93 height 13
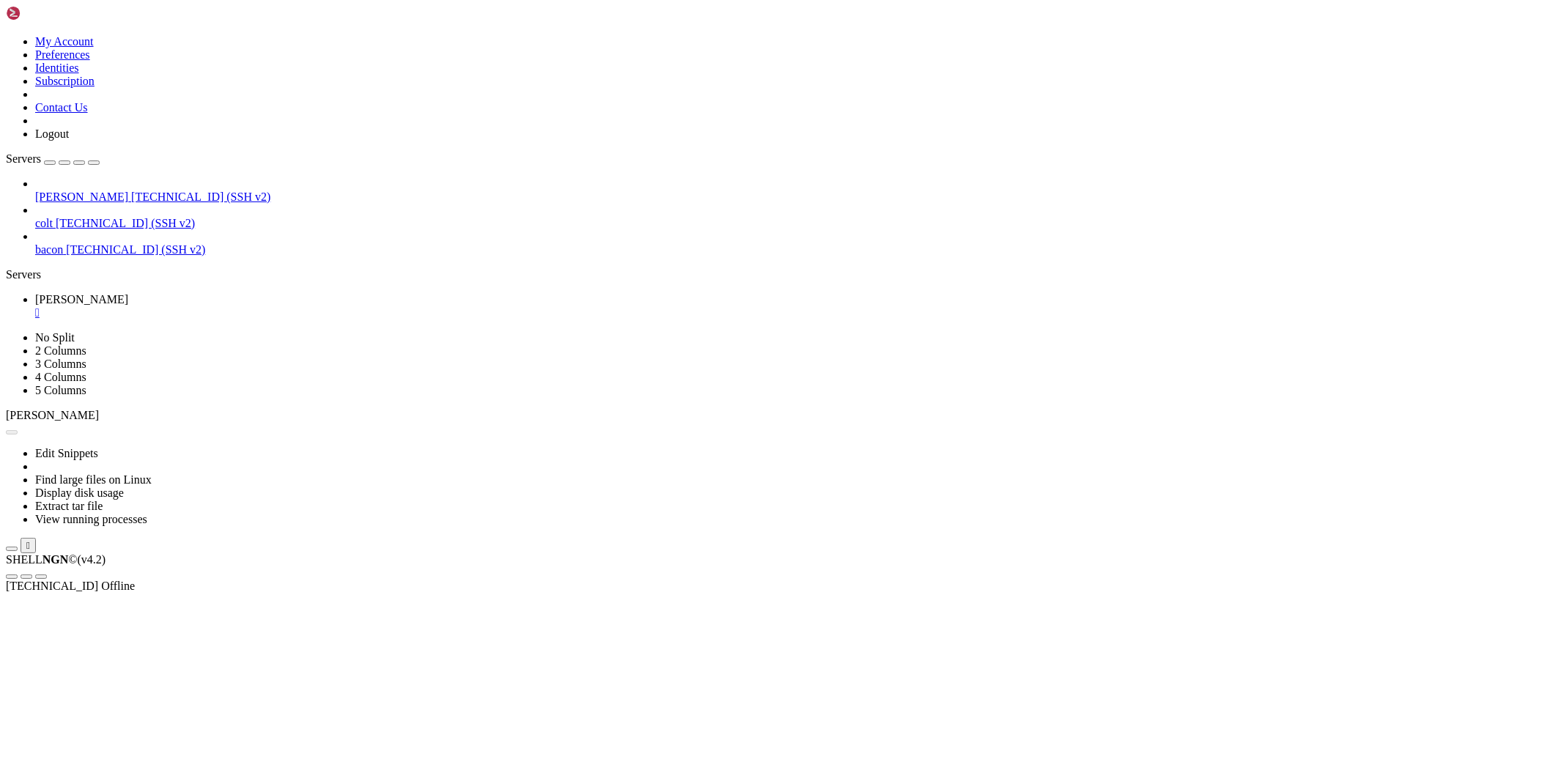
scroll to position [0, 0]
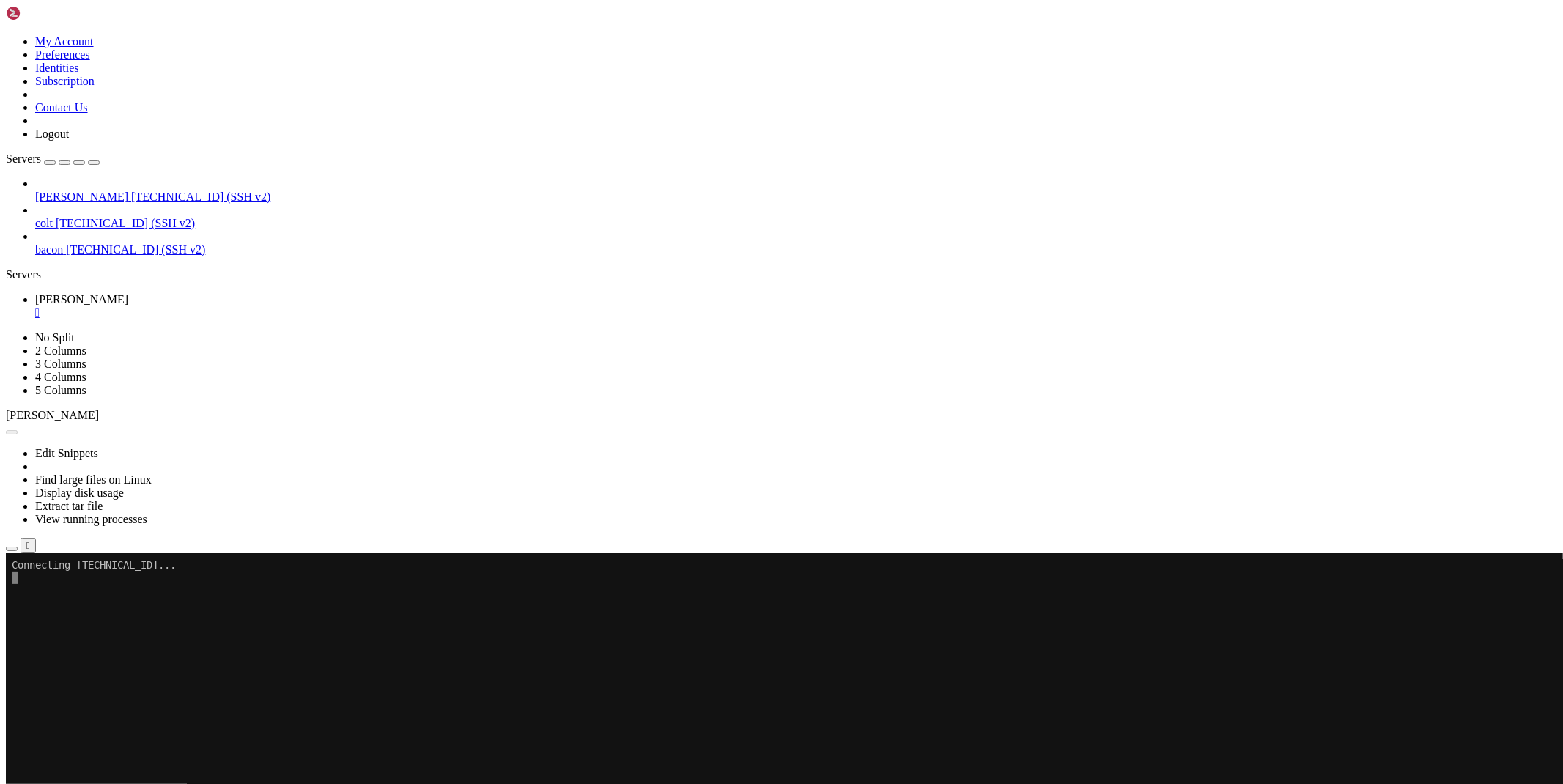
click at [12, 548] on icon "button" at bounding box center [12, 548] width 0 height 0
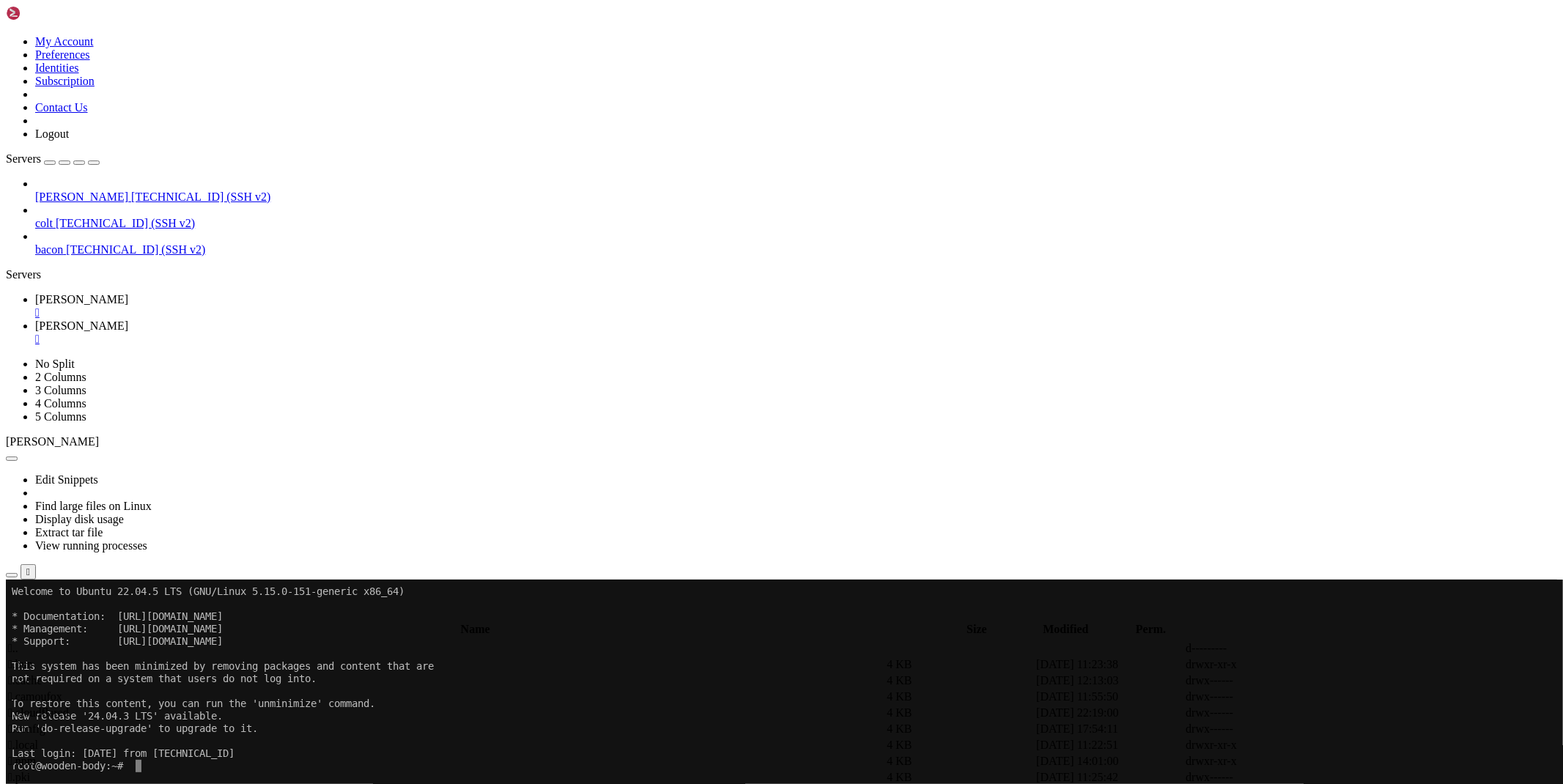
type input "/root/bacon-scripts"
click at [1343, 697] on icon at bounding box center [1343, 697] width 0 height 0
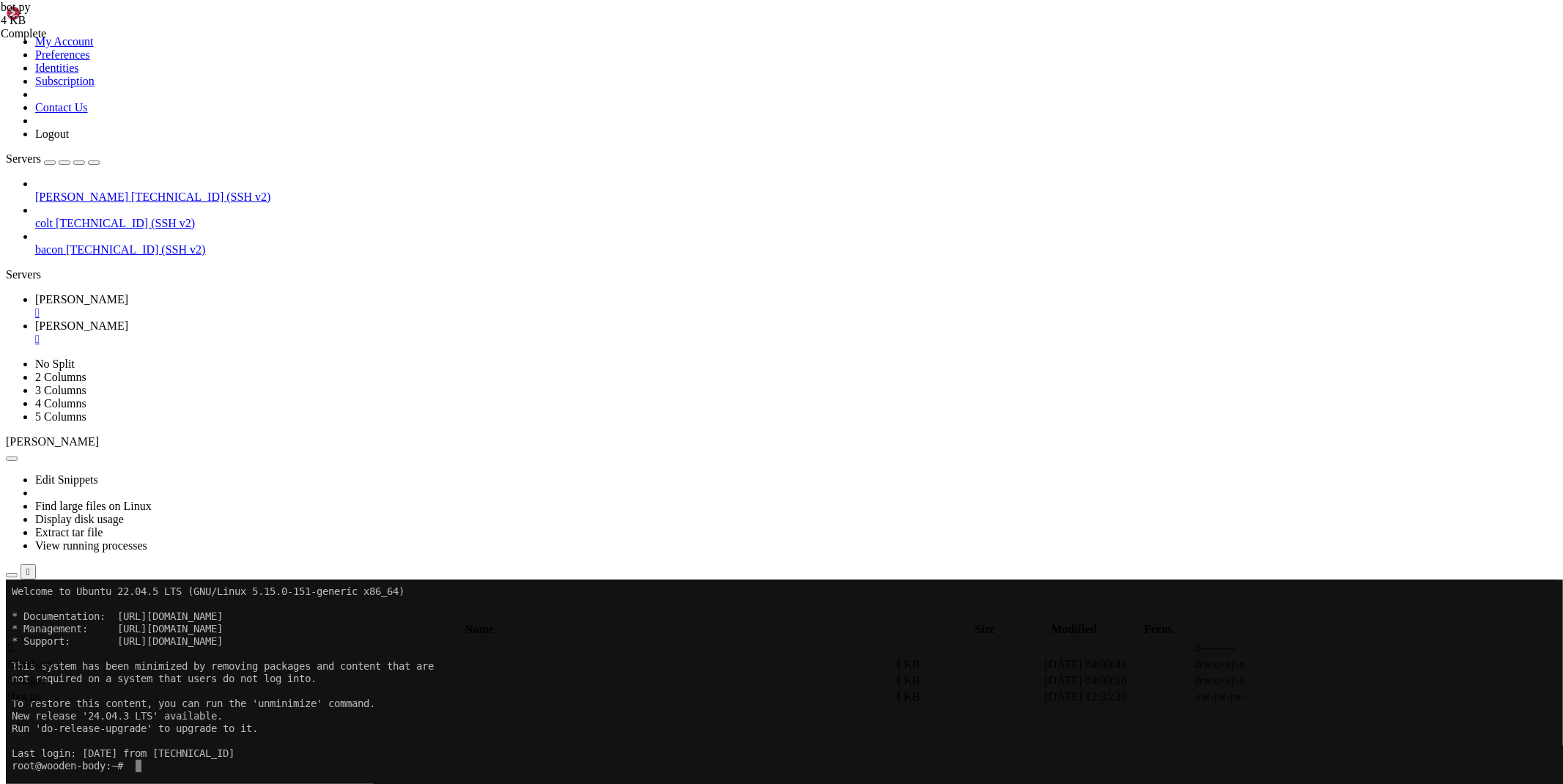
drag, startPoint x: 771, startPoint y: 351, endPoint x: 397, endPoint y: 352, distance: 374.0
drag, startPoint x: 688, startPoint y: 352, endPoint x: 393, endPoint y: 355, distance: 295.0
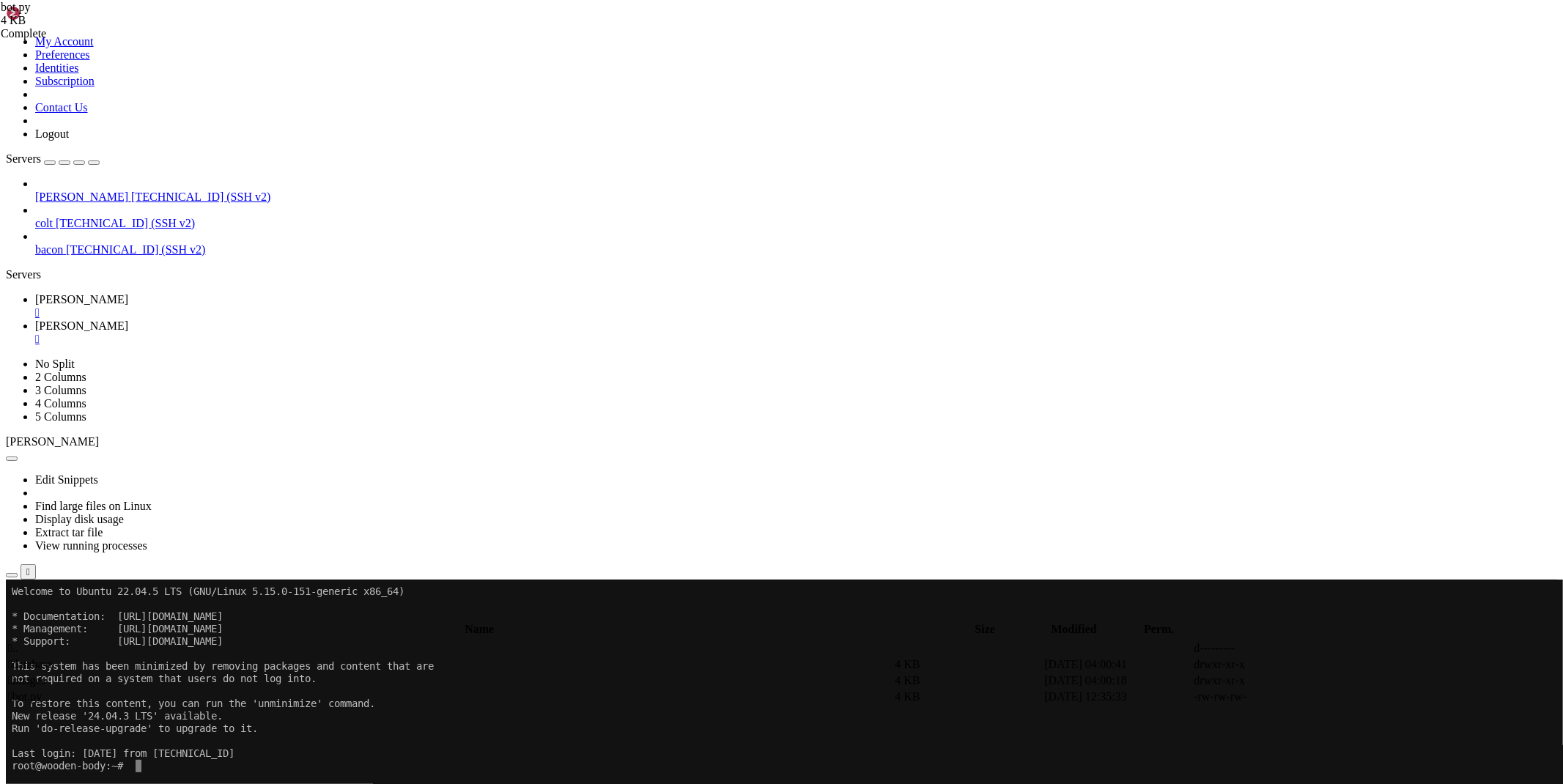
paste textarea
type textarea "[DOMAIN_NAME](_start_())"
click at [217, 293] on link "[PERSON_NAME] " at bounding box center [796, 306] width 1522 height 26
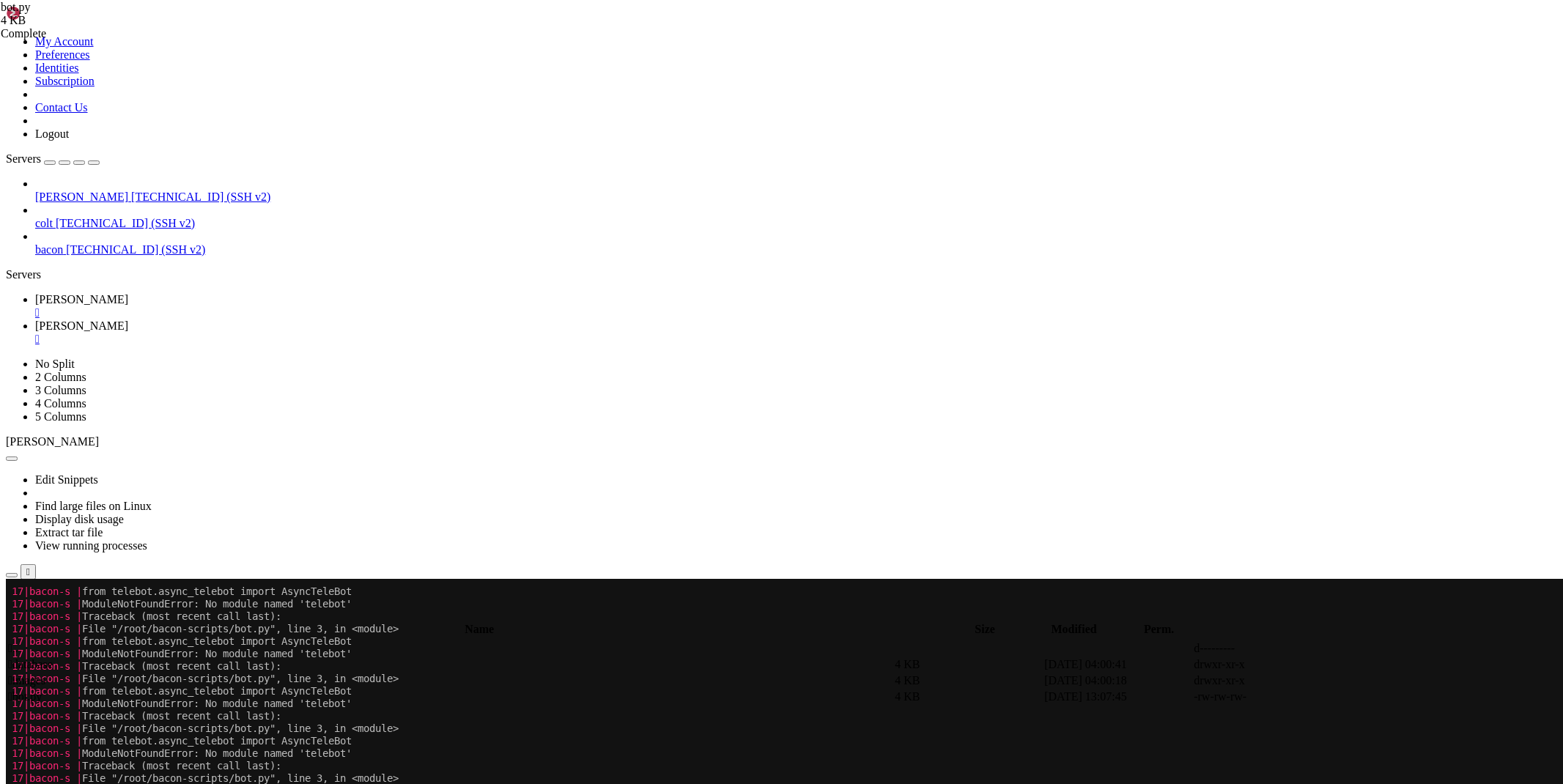
scroll to position [4159, 0]
drag, startPoint x: 239, startPoint y: 1237, endPoint x: 12, endPoint y: 974, distance: 347.4
click at [128, 319] on span "[PERSON_NAME]" at bounding box center [81, 325] width 93 height 13
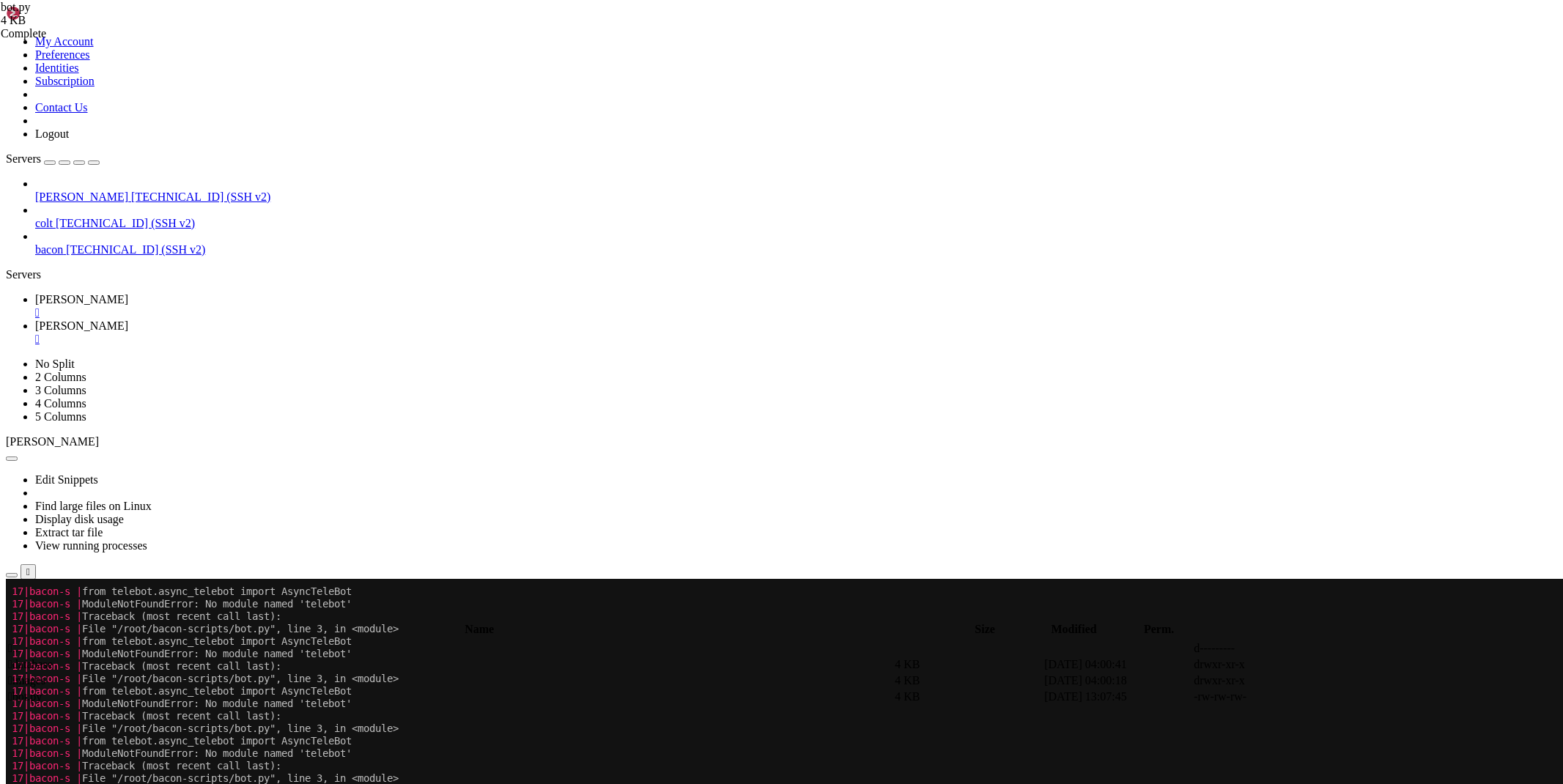
click at [1343, 697] on icon at bounding box center [1343, 697] width 0 height 0
type textarea "[DOMAIN_NAME](_start_())"
click at [35, 293] on icon at bounding box center [35, 299] width 0 height 13
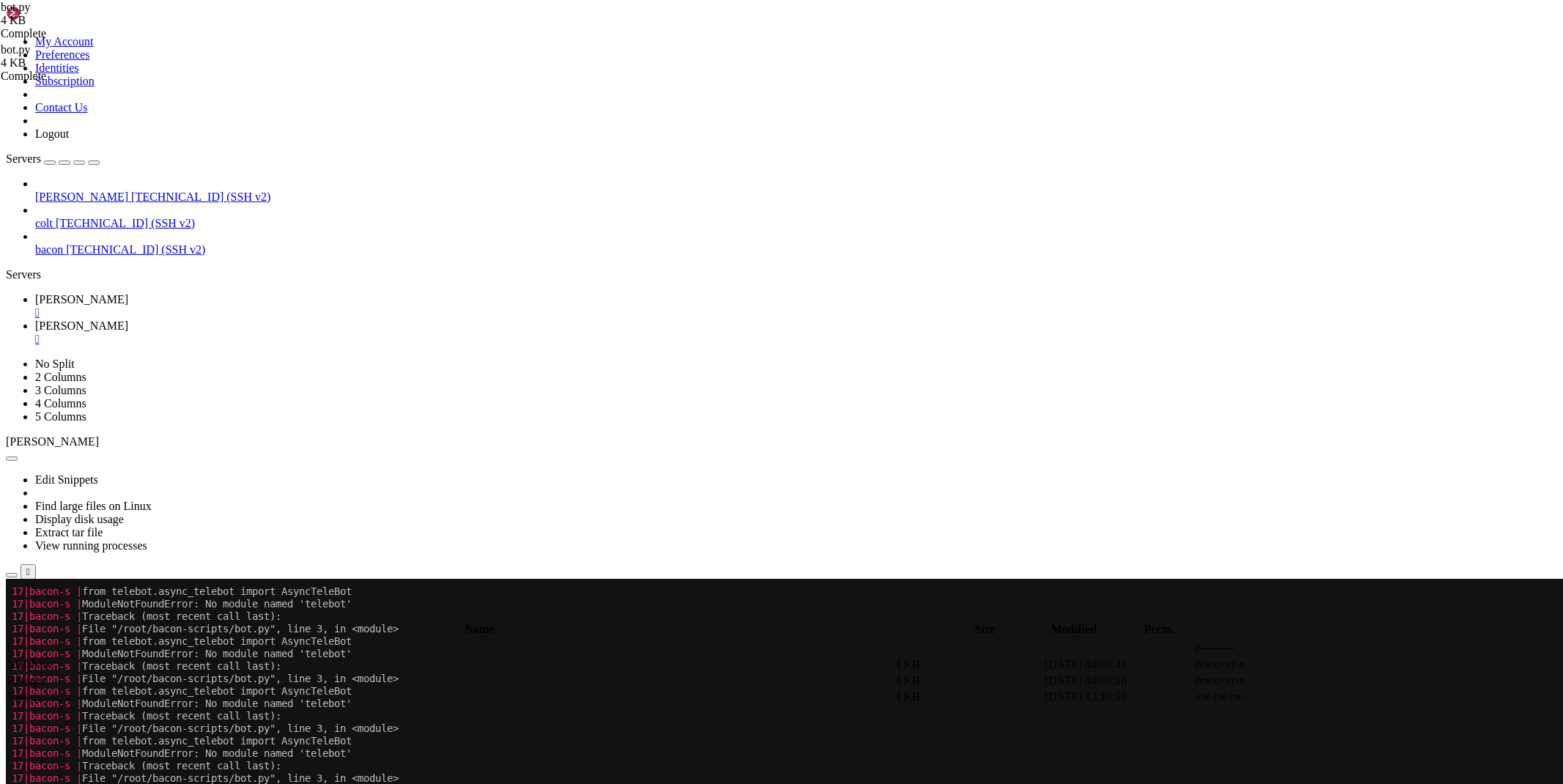
click at [286, 319] on link "[PERSON_NAME] " at bounding box center [796, 332] width 1522 height 26
click at [1325, 657] on td "drwxr-xr-x" at bounding box center [1266, 664] width 148 height 14
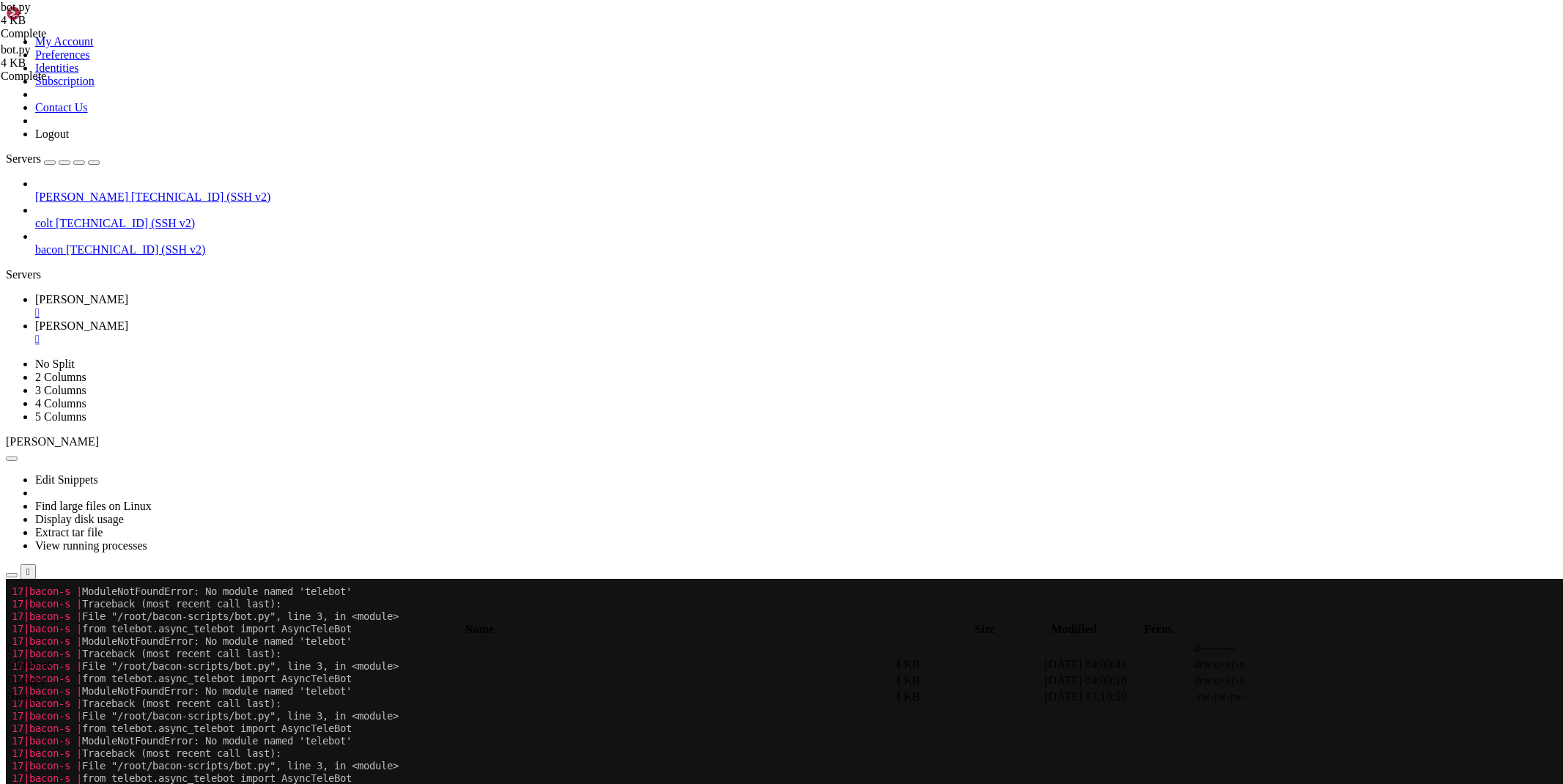
type input "/root/bacon-scripts/database"
click at [1343, 681] on icon at bounding box center [1343, 681] width 0 height 0
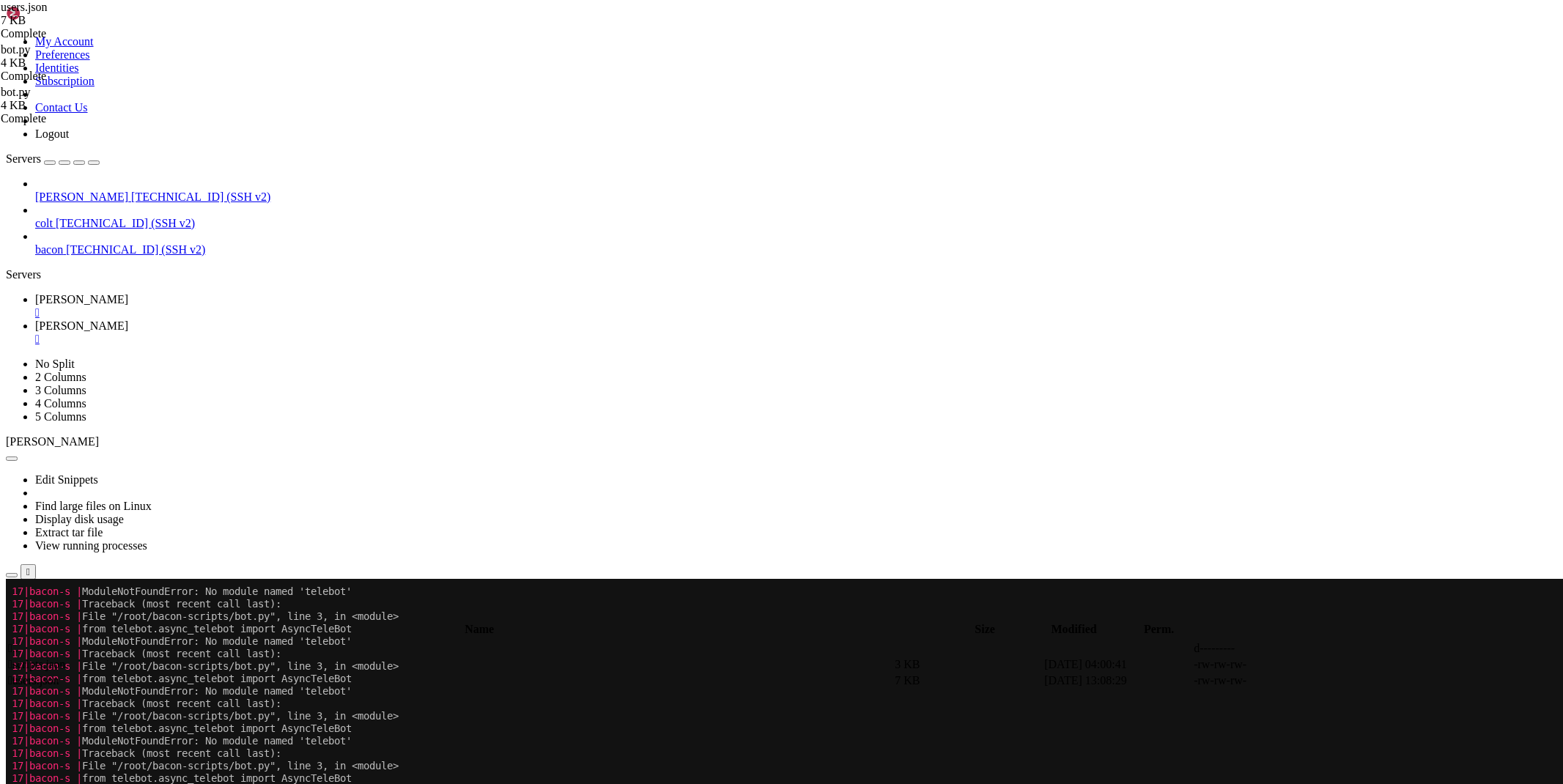
drag, startPoint x: 865, startPoint y: 129, endPoint x: 360, endPoint y: 86, distance: 506.8
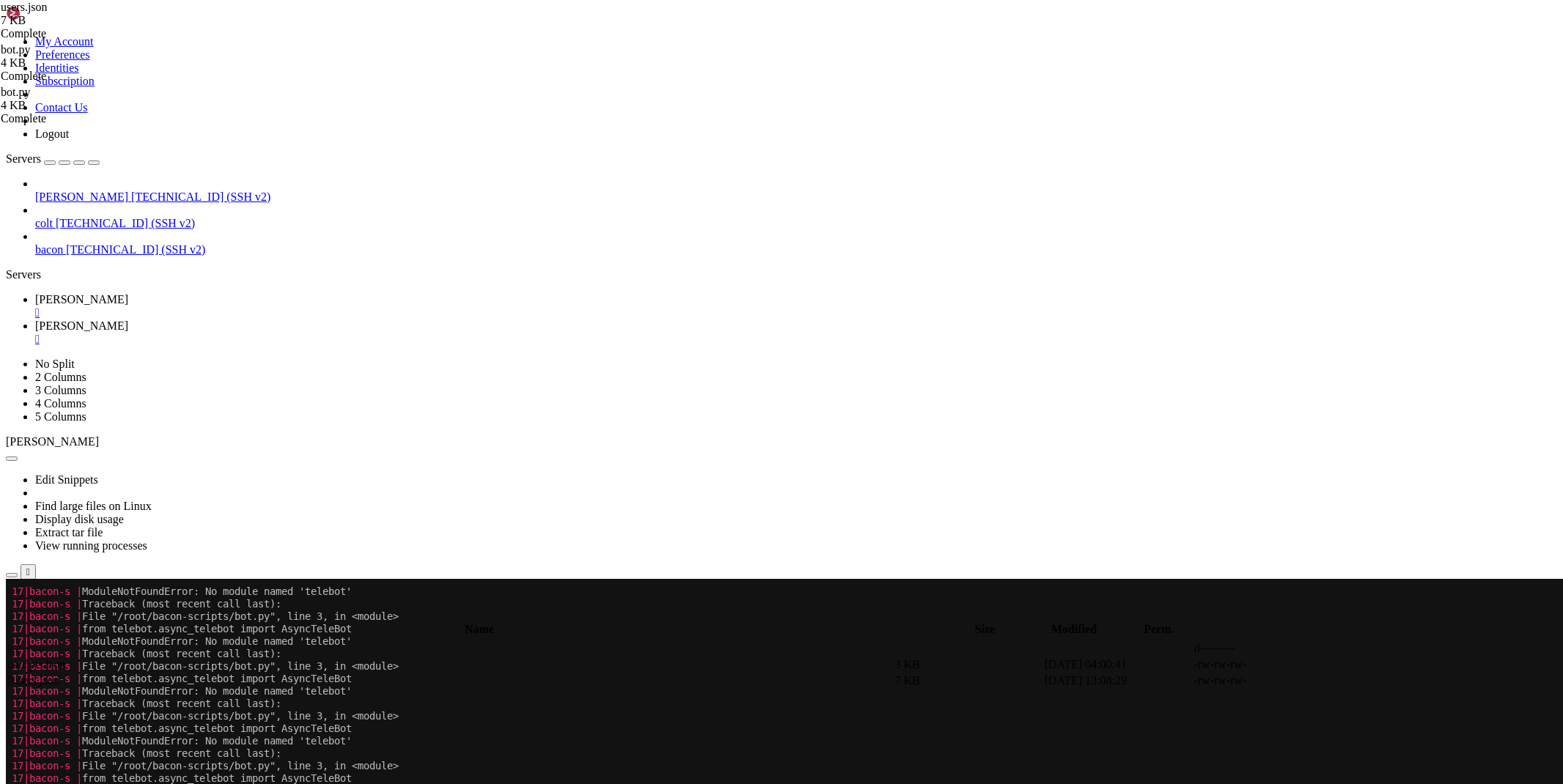
scroll to position [0, 0]
drag, startPoint x: 705, startPoint y: 67, endPoint x: 335, endPoint y: 54, distance: 370.2
paste textarea
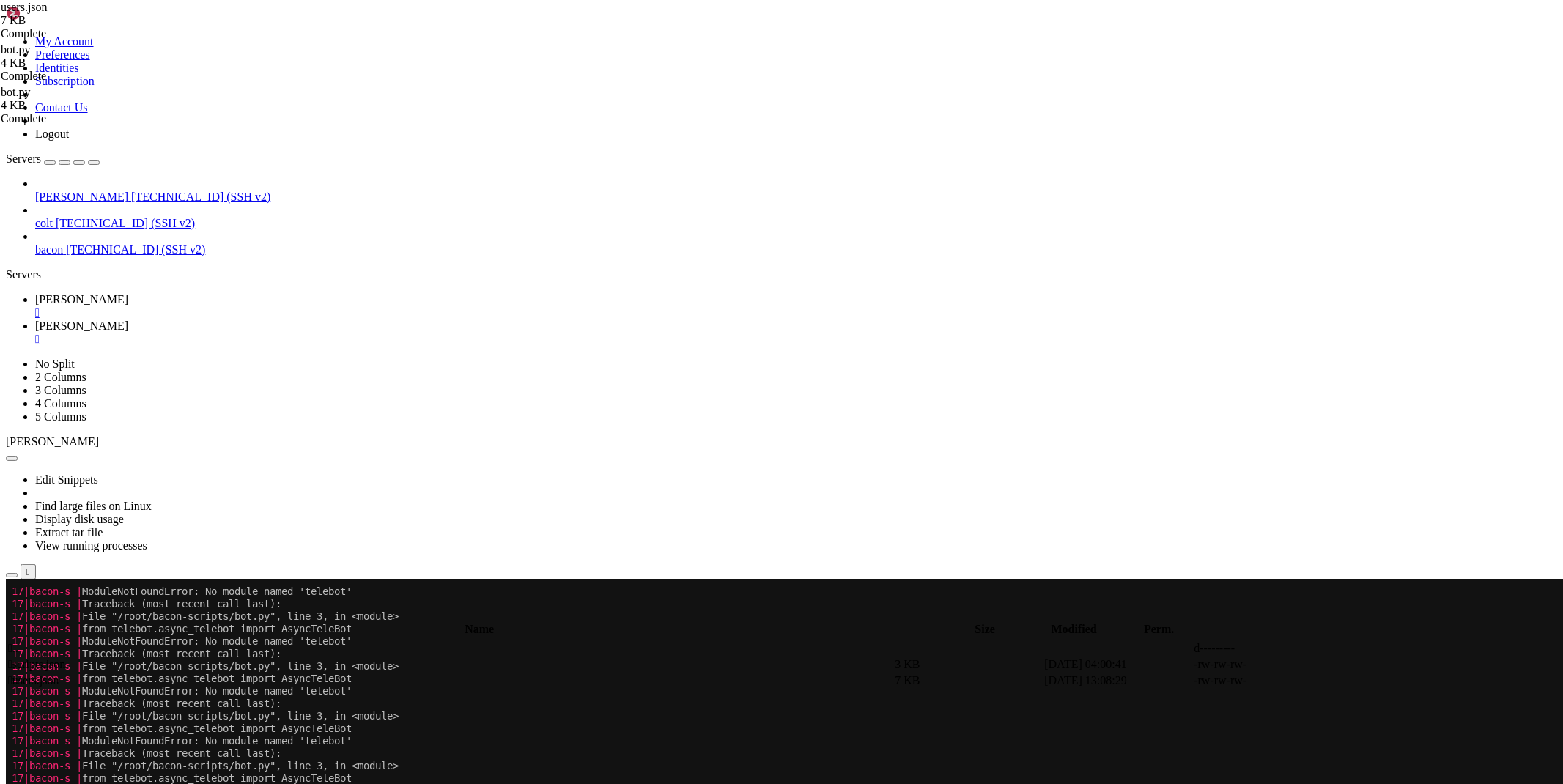
paste textarea
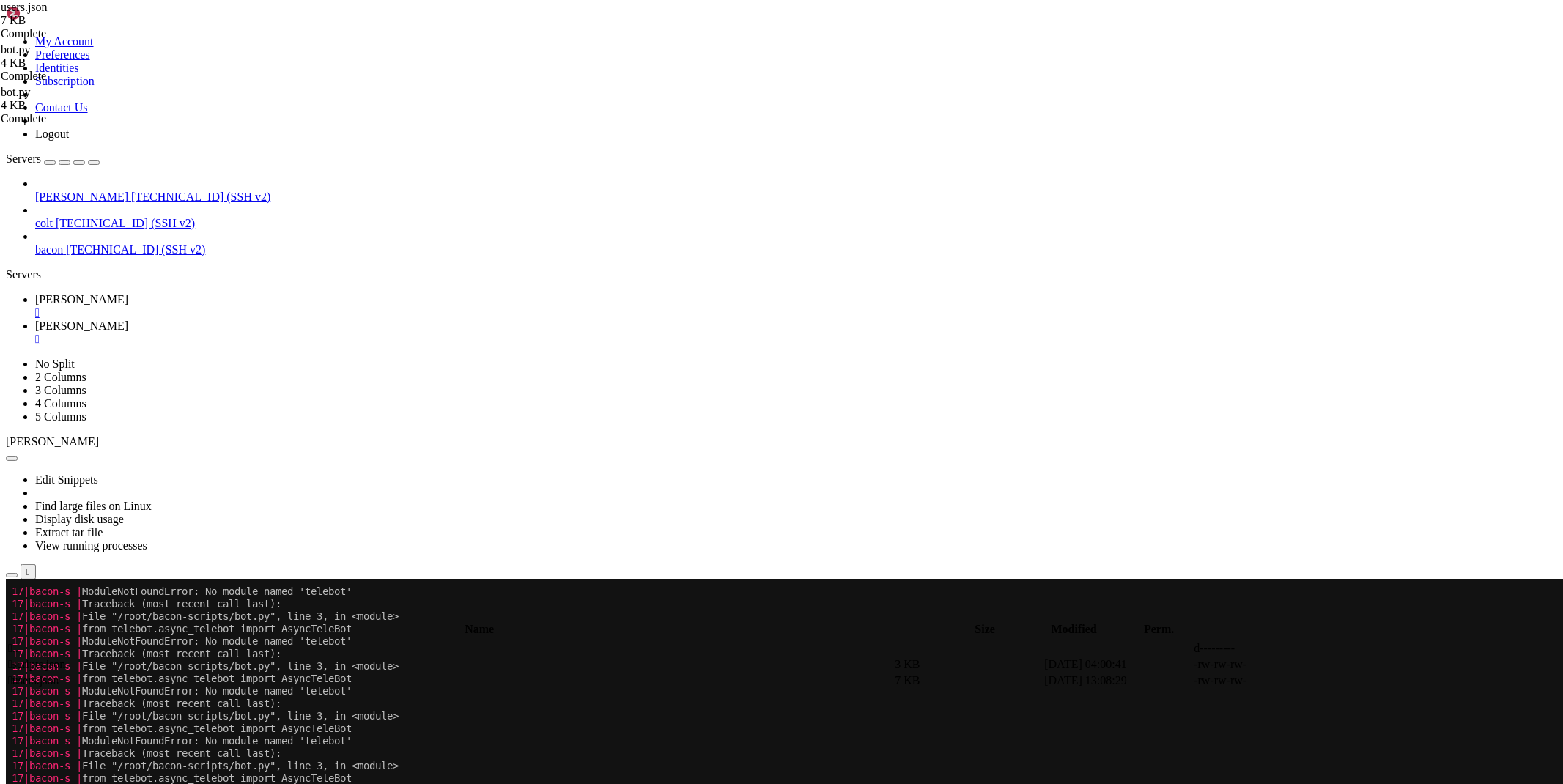
paste textarea "}"
drag, startPoint x: 257, startPoint y: 125, endPoint x: 127, endPoint y: 40, distance: 155.3
click at [127, 40] on div "My Account Preferences Identities Subscription Contact Us Logout Servers [PERSO…" at bounding box center [782, 707] width 1551 height 1403
type textarea "{ "623789769": {"
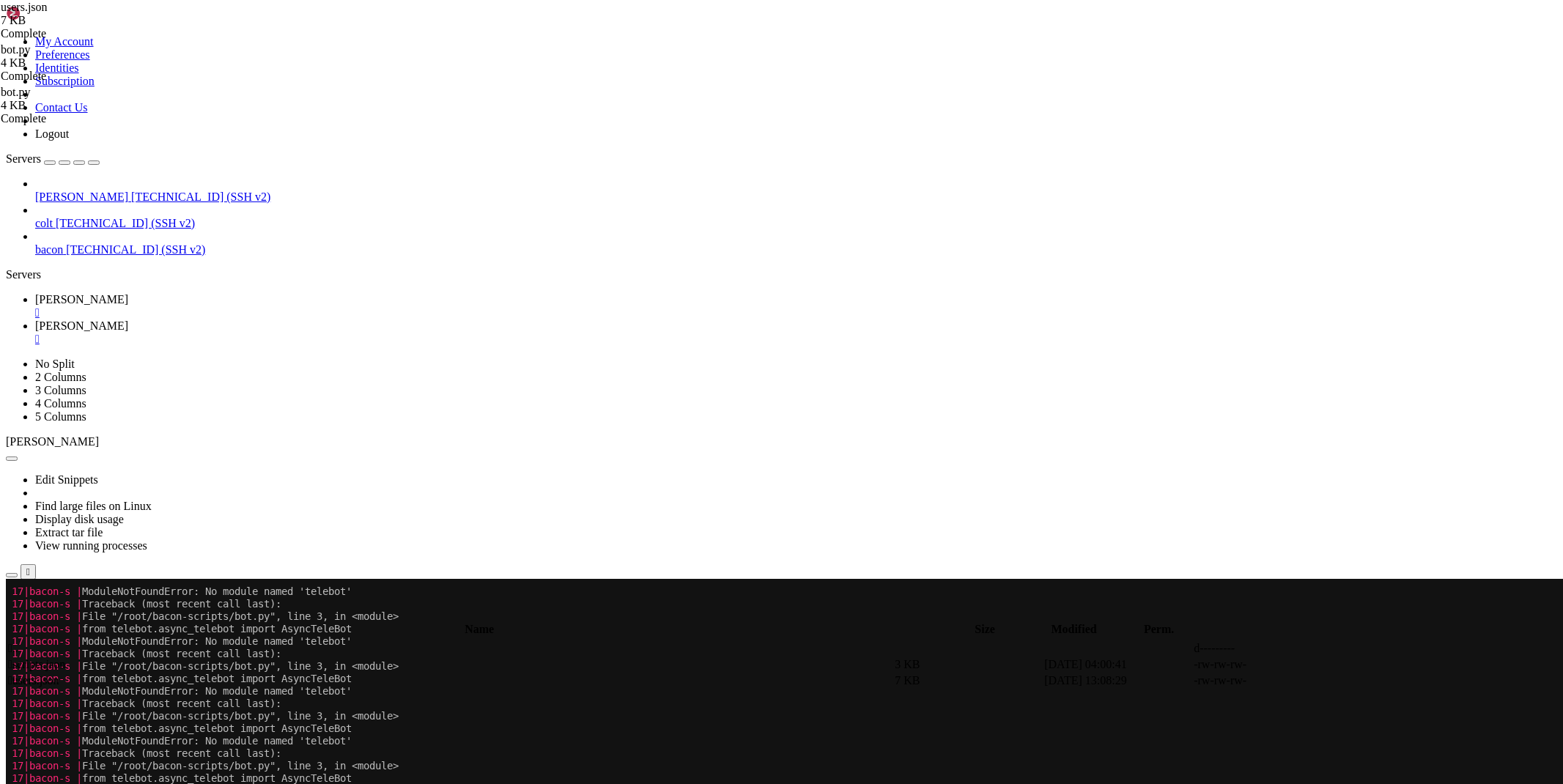
click at [18, 641] on span " .." at bounding box center [13, 647] width 10 height 13
type input "/root/bacon-scripts"
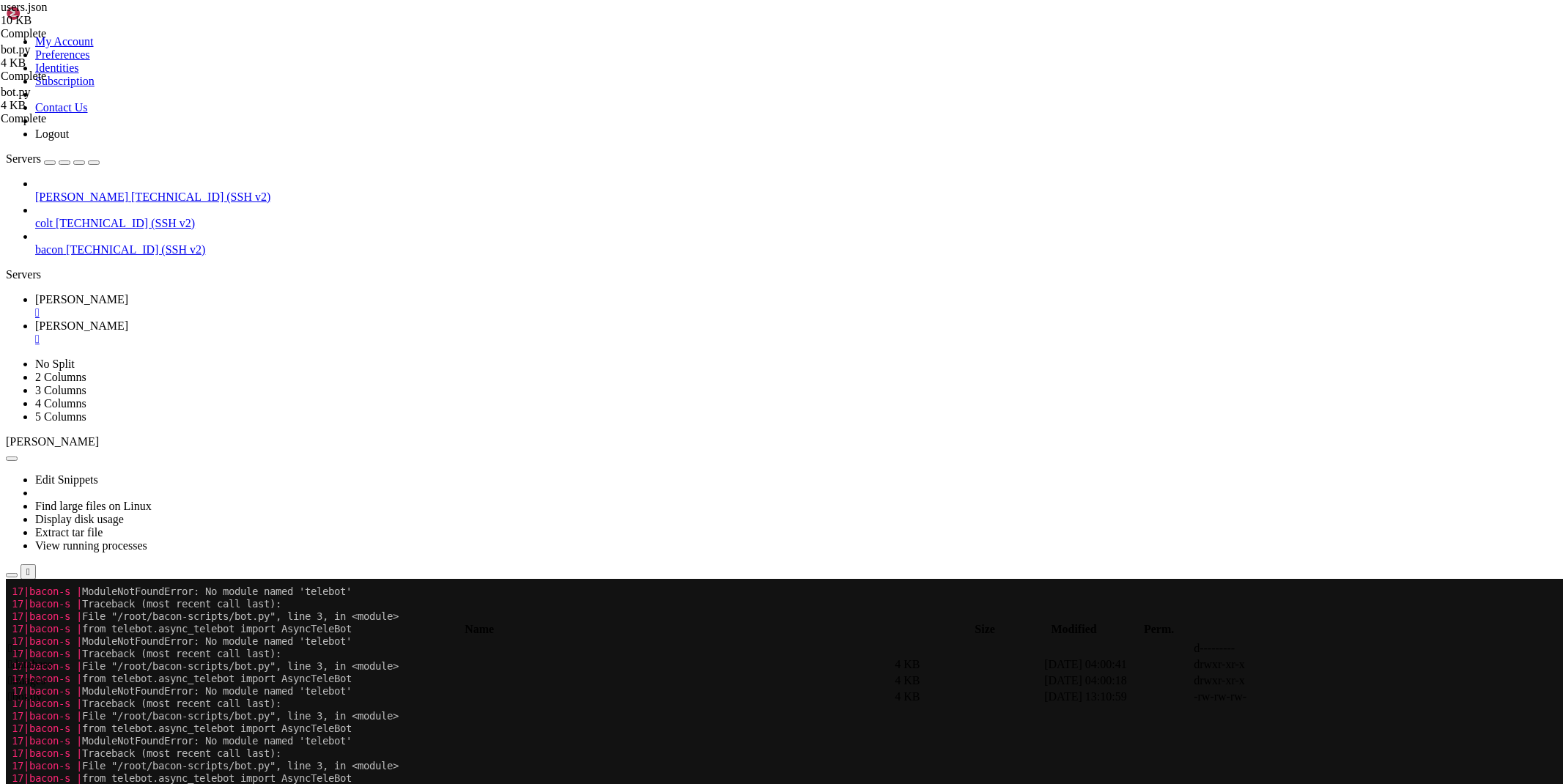
click at [1343, 697] on icon at bounding box center [1343, 697] width 0 height 0
type textarea "[DOMAIN_NAME](_start_())"
drag, startPoint x: 231, startPoint y: 17, endPoint x: 249, endPoint y: 41, distance: 30.0
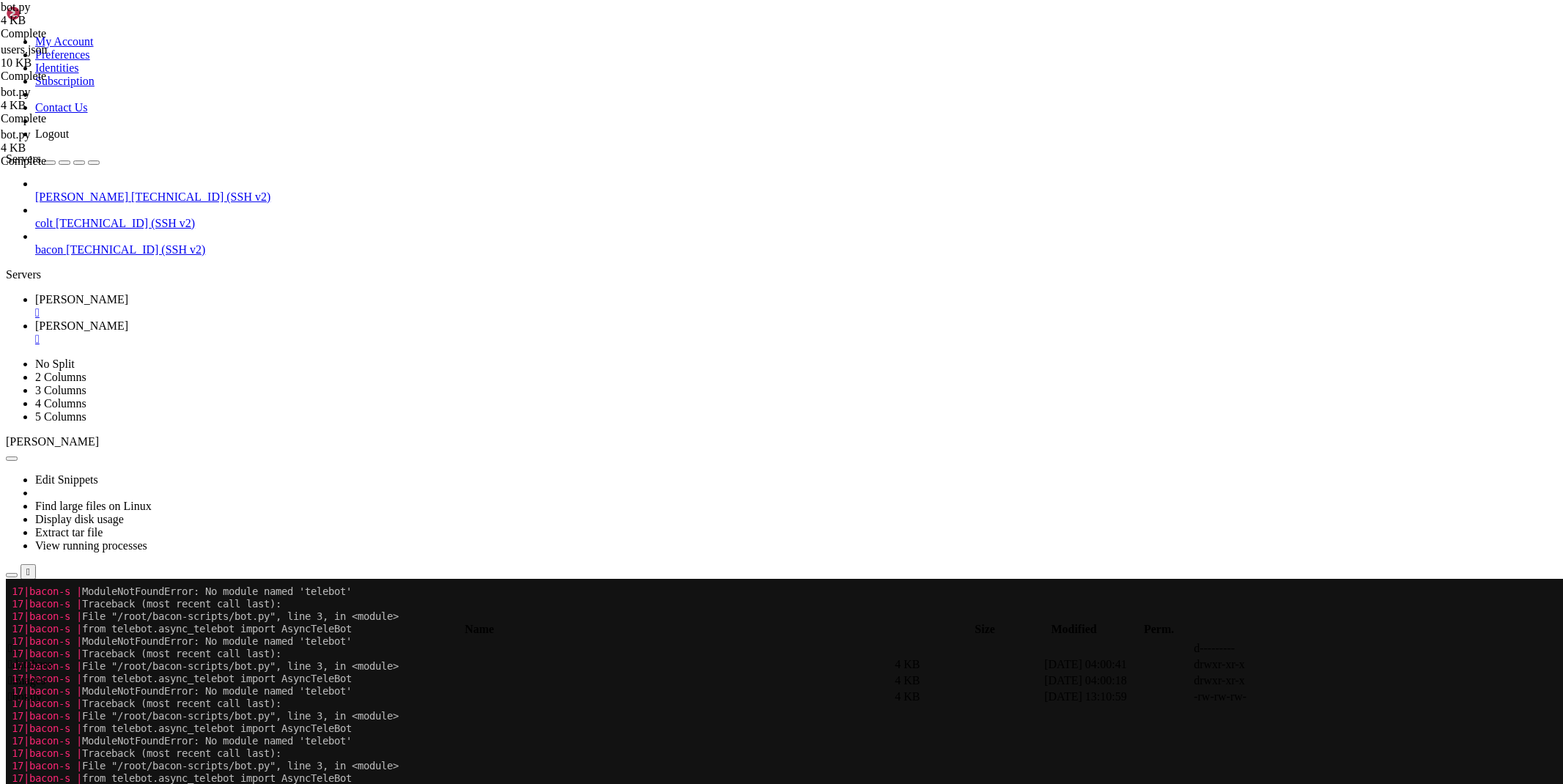
click at [128, 293] on span "[PERSON_NAME]" at bounding box center [81, 299] width 93 height 13
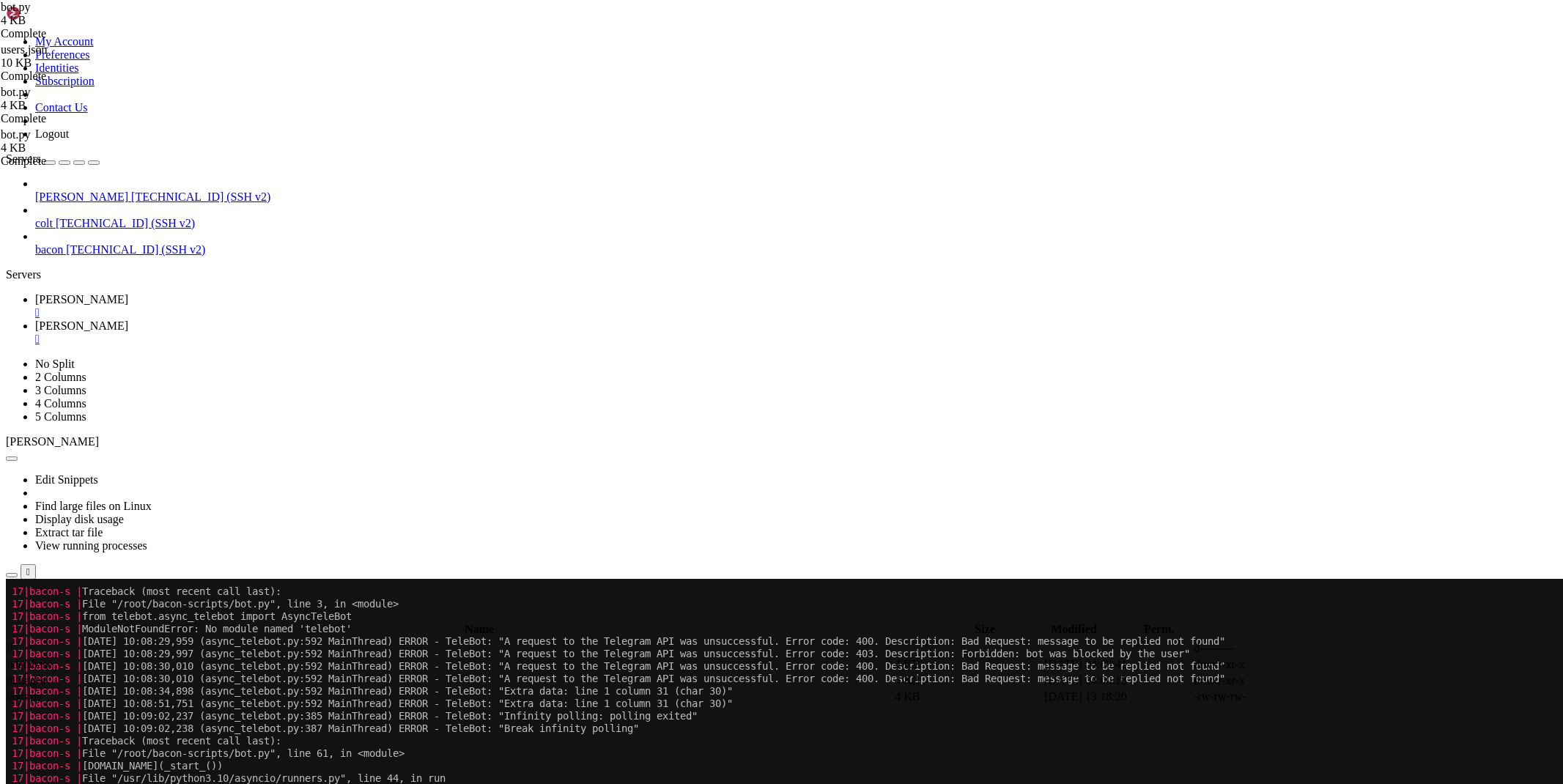
scroll to position [4495, 0]
click at [277, 319] on link "[PERSON_NAME] " at bounding box center [796, 332] width 1522 height 26
click at [53, 658] on span " database" at bounding box center [30, 664] width 44 height 13
click at [1343, 681] on icon at bounding box center [1343, 681] width 0 height 0
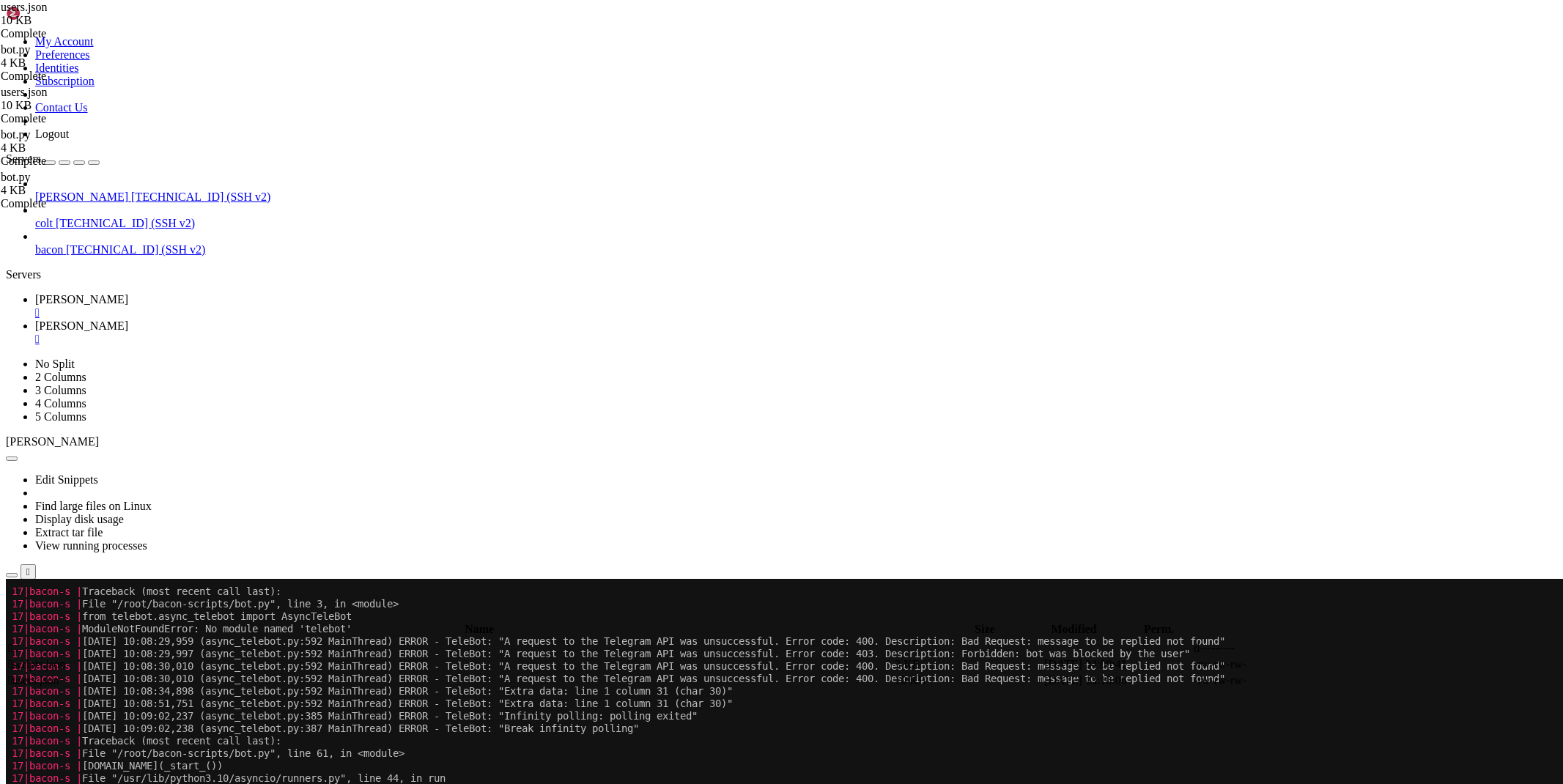
drag, startPoint x: 1562, startPoint y: 66, endPoint x: 1562, endPoint y: 367, distance: 301.0
click at [210, 293] on link "[PERSON_NAME] " at bounding box center [796, 306] width 1522 height 26
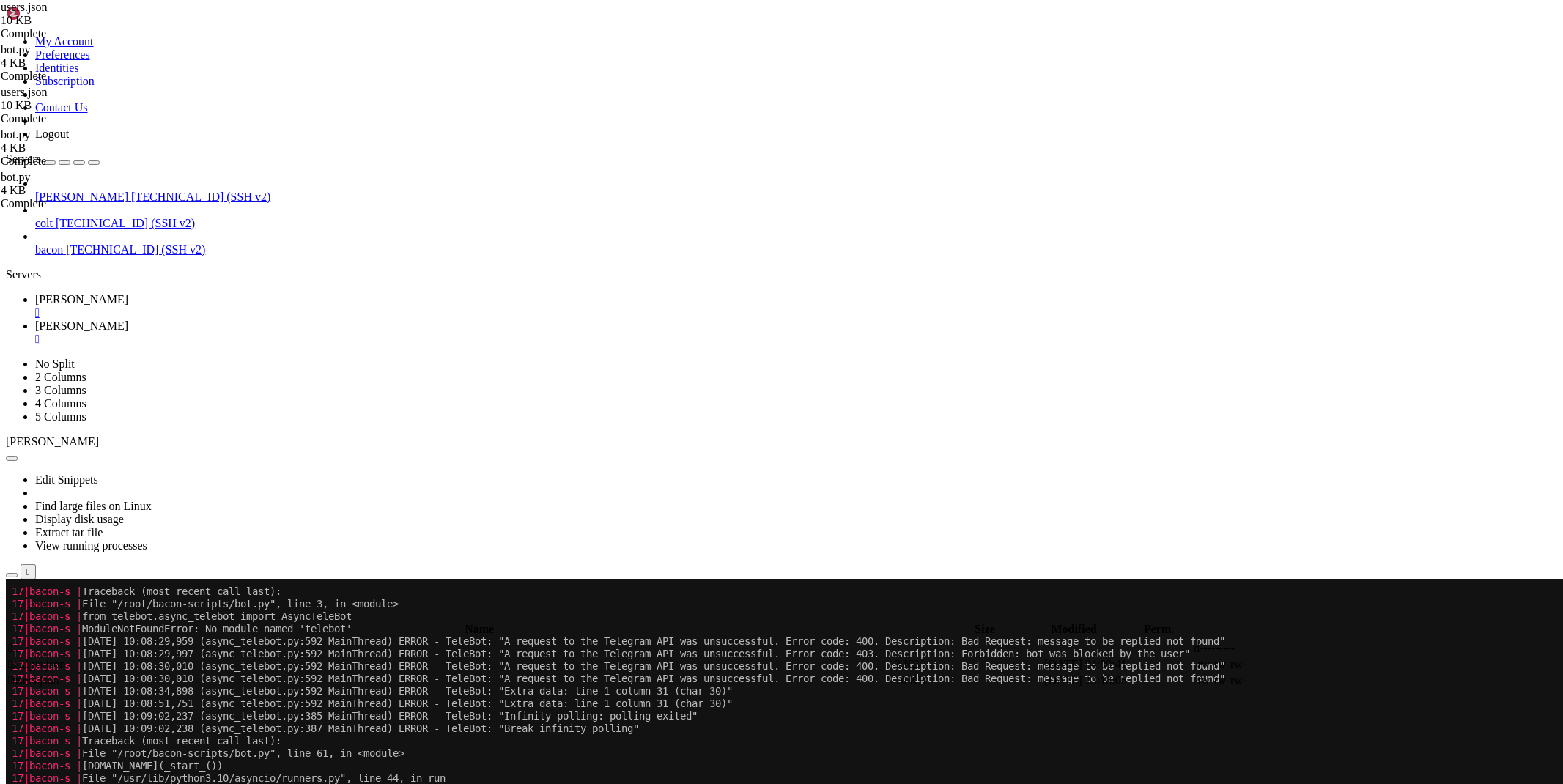
click at [128, 319] on span "[PERSON_NAME]" at bounding box center [81, 325] width 93 height 13
click at [288, 641] on td " .." at bounding box center [450, 648] width 885 height 14
click at [288, 641] on td " .." at bounding box center [450, 648] width 885 height 14
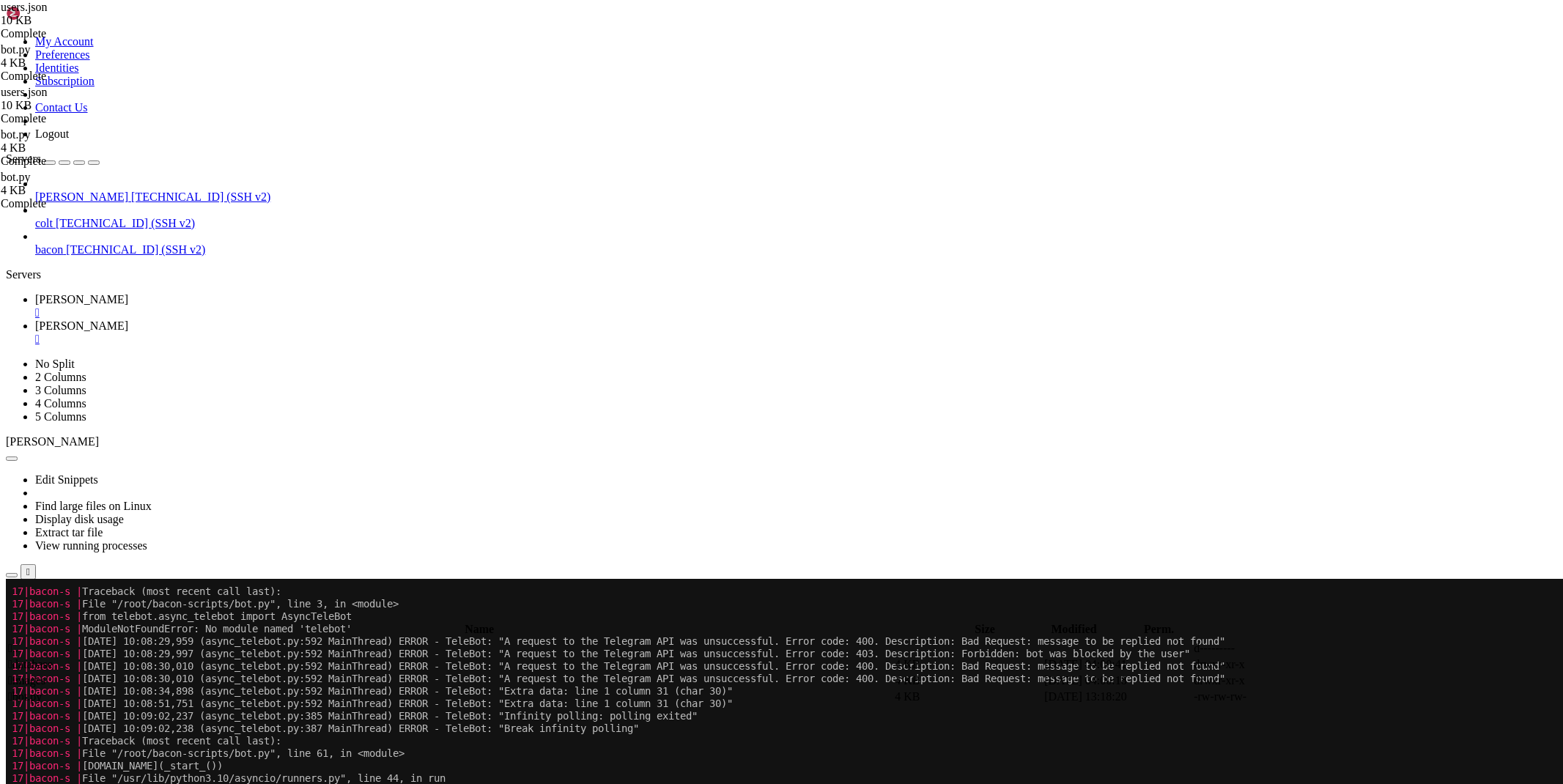
click at [288, 641] on td " .." at bounding box center [450, 648] width 885 height 14
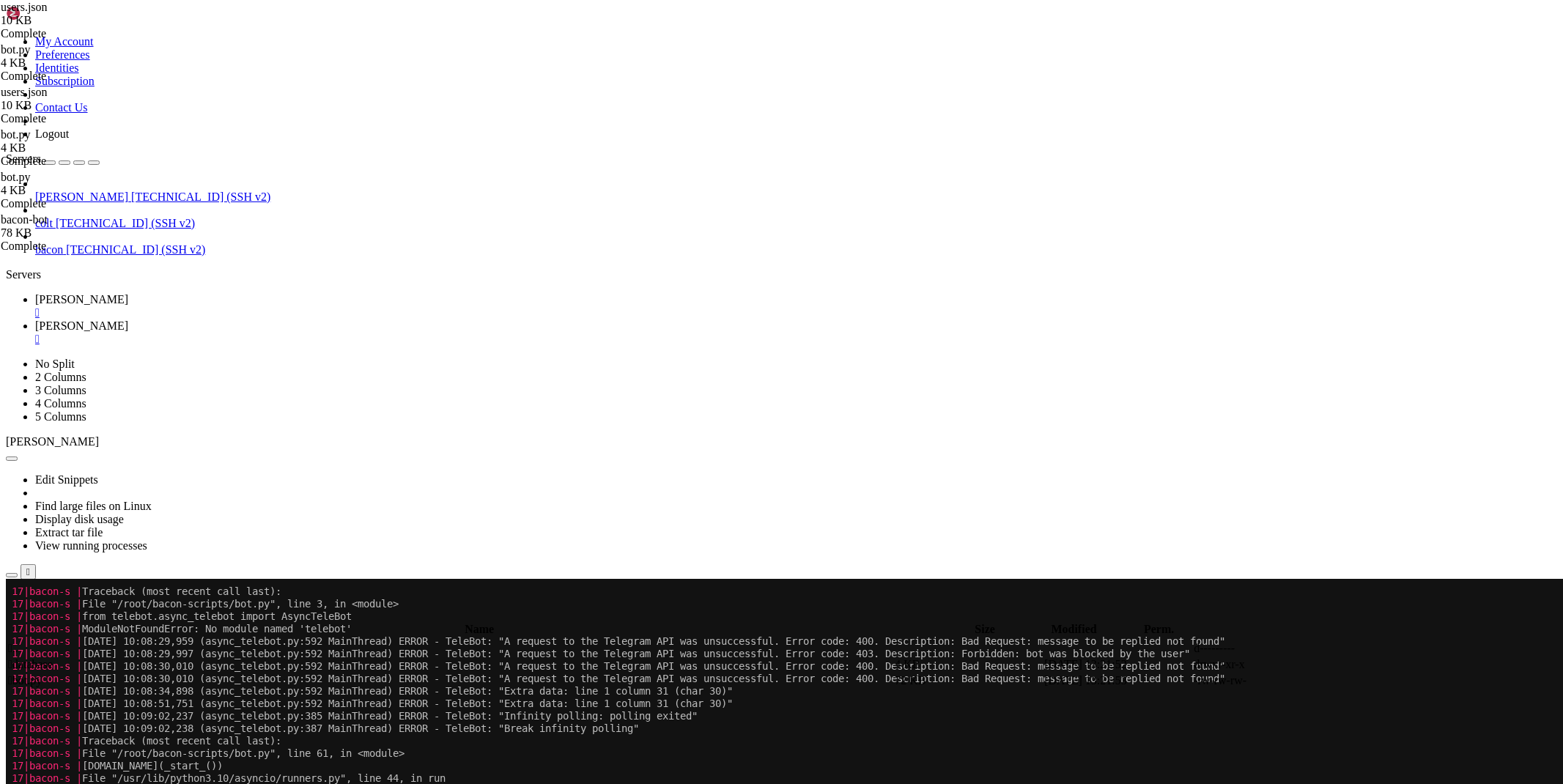
click at [53, 658] on span " database" at bounding box center [30, 664] width 44 height 13
type input "/root/bacon-bot/database"
click at [1343, 665] on icon at bounding box center [1343, 665] width 0 height 0
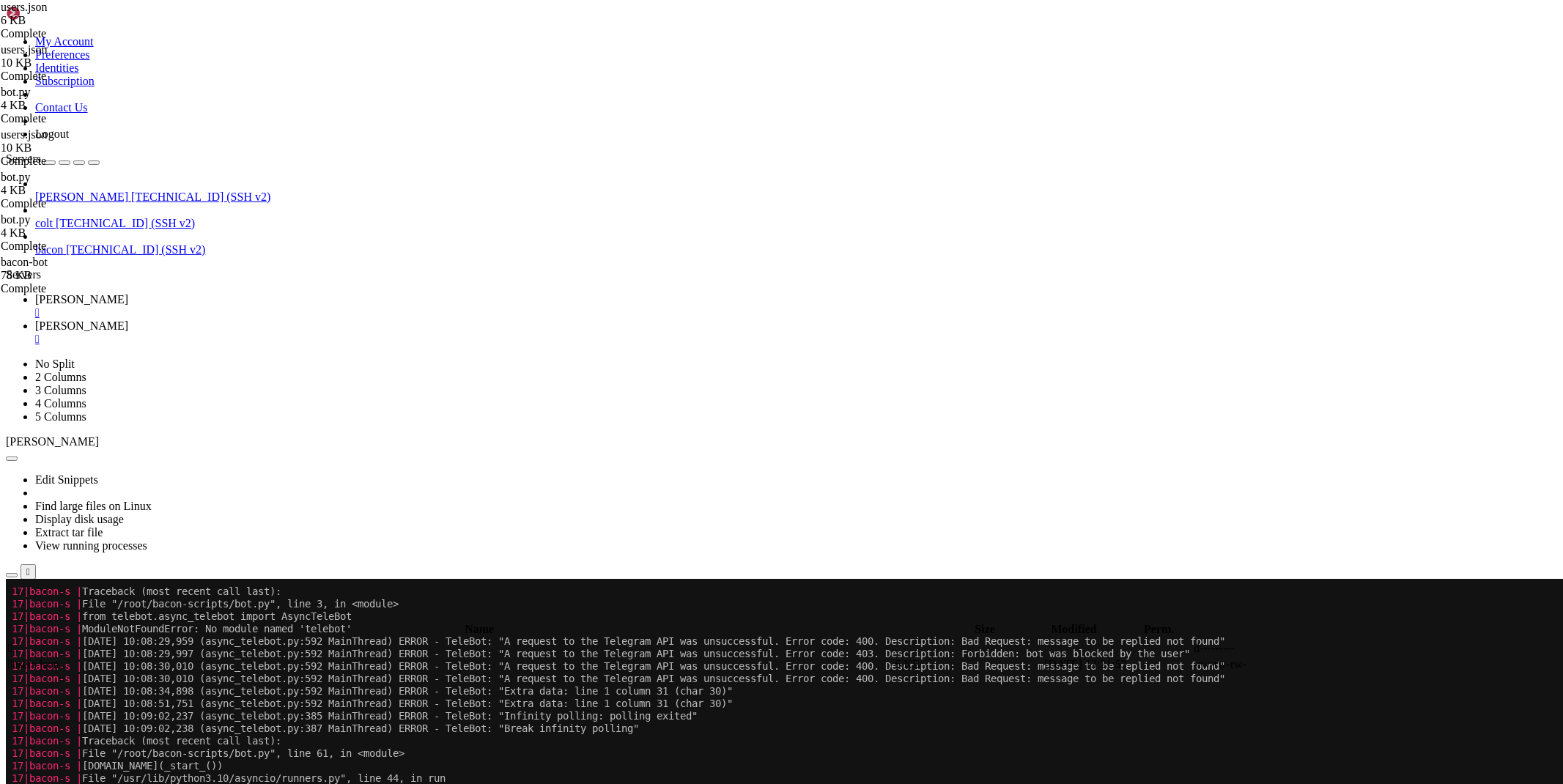
click at [128, 293] on span "[PERSON_NAME]" at bounding box center [81, 299] width 93 height 13
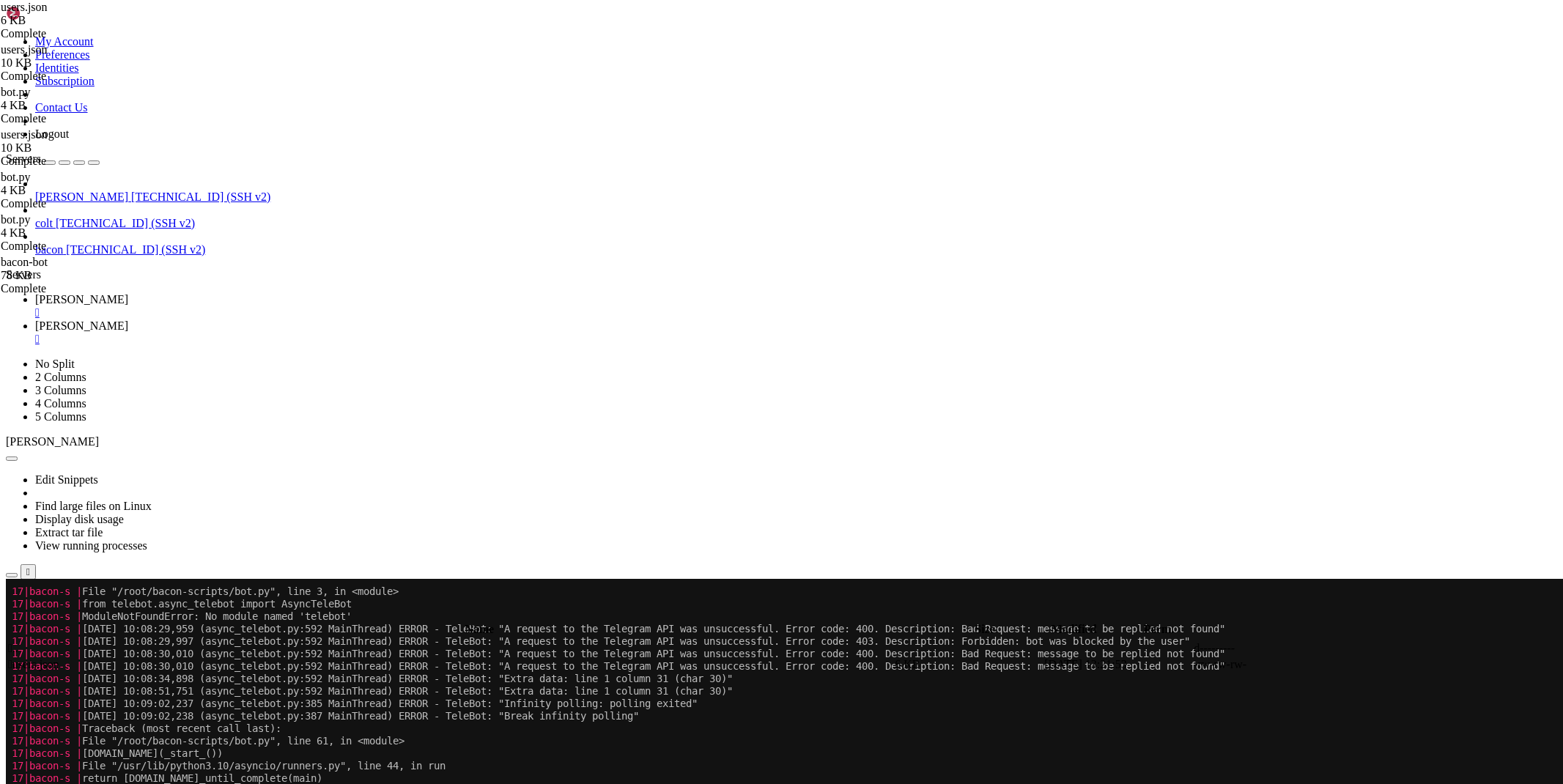
scroll to position [4658, 0]
